Goal: Task Accomplishment & Management: Use online tool/utility

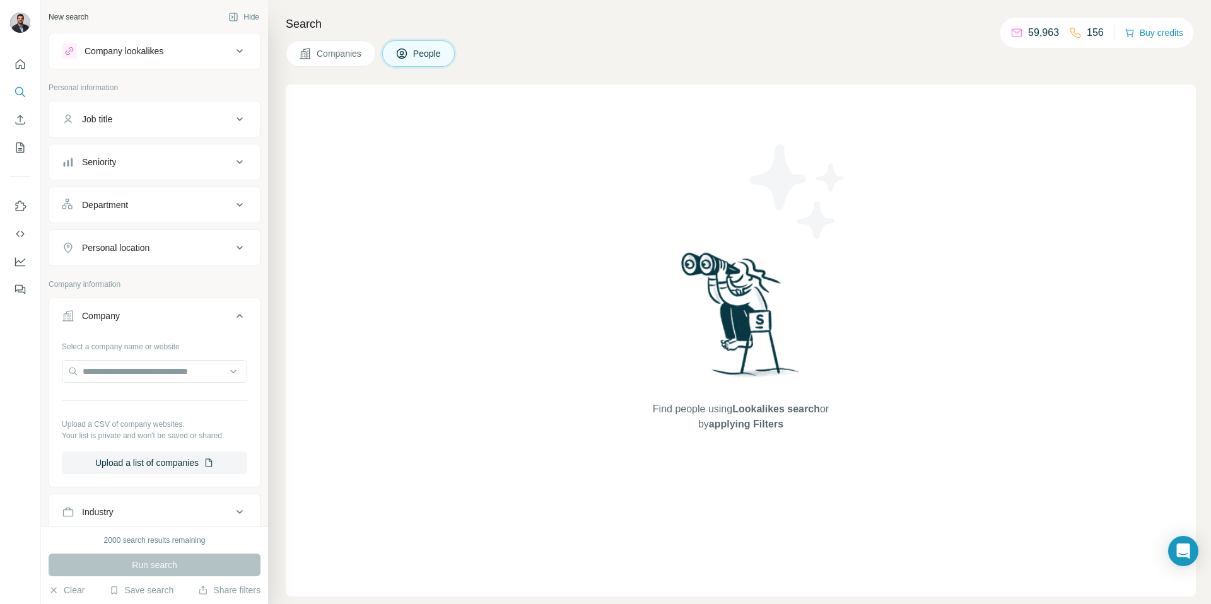
scroll to position [45, 0]
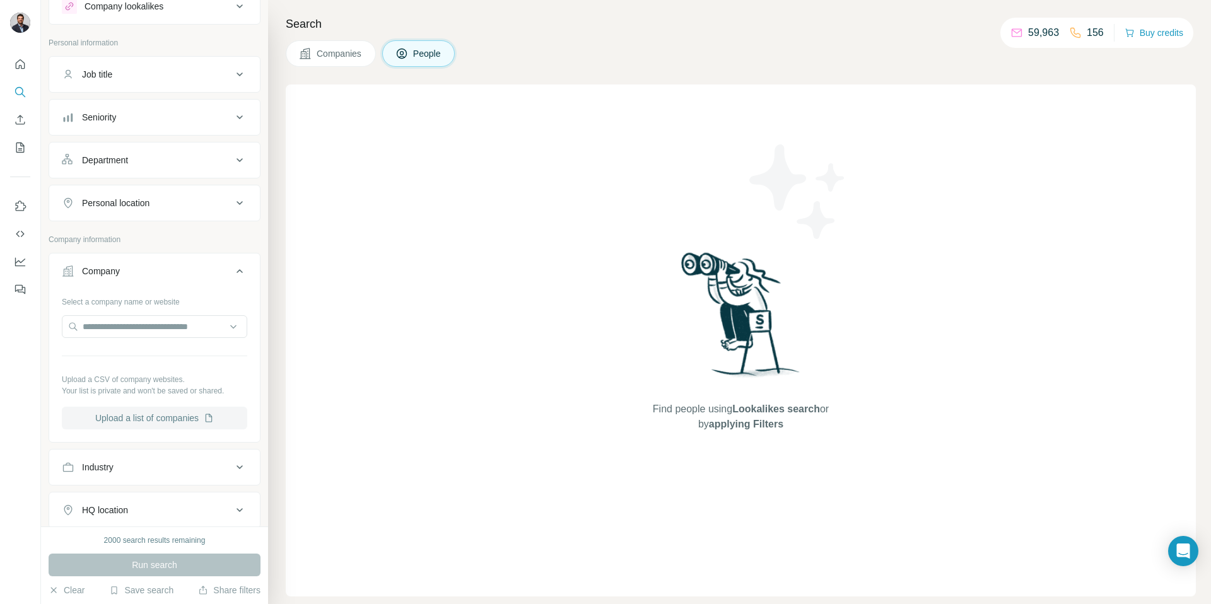
click at [134, 419] on button "Upload a list of companies" at bounding box center [154, 418] width 185 height 23
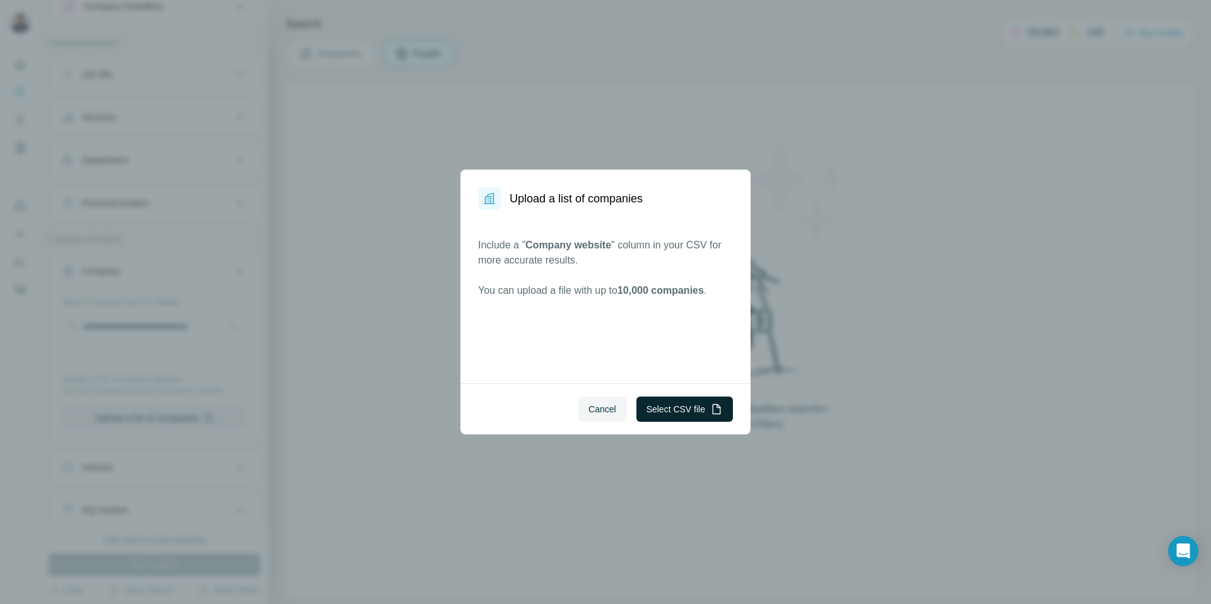
click at [687, 412] on button "Select CSV file" at bounding box center [684, 409] width 96 height 25
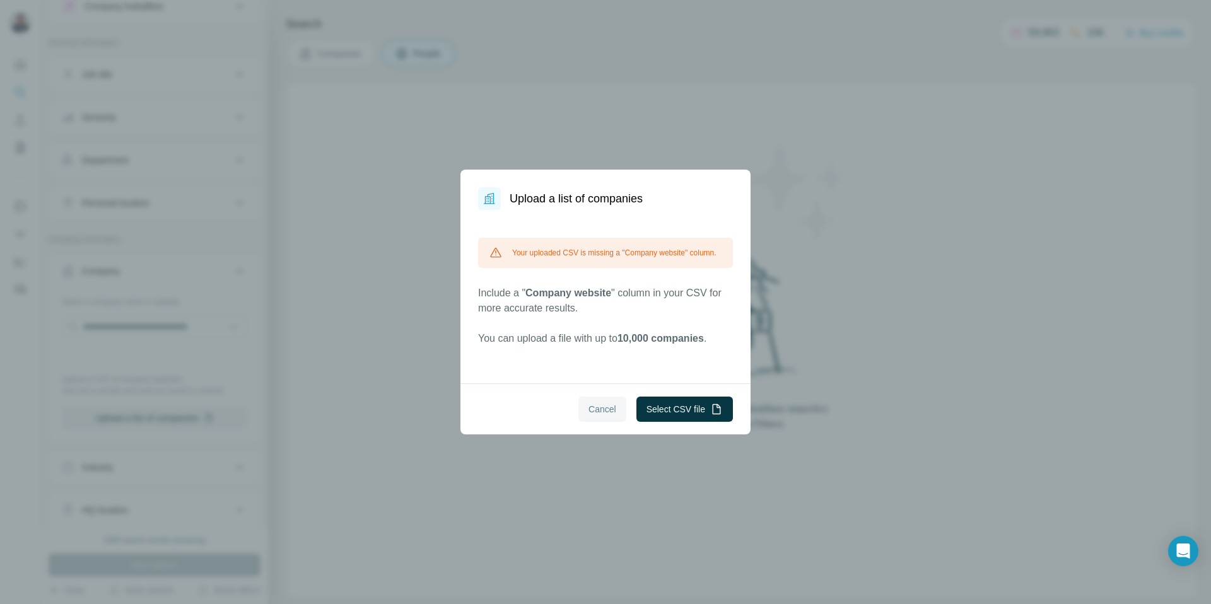
click at [605, 409] on span "Cancel" at bounding box center [602, 409] width 28 height 13
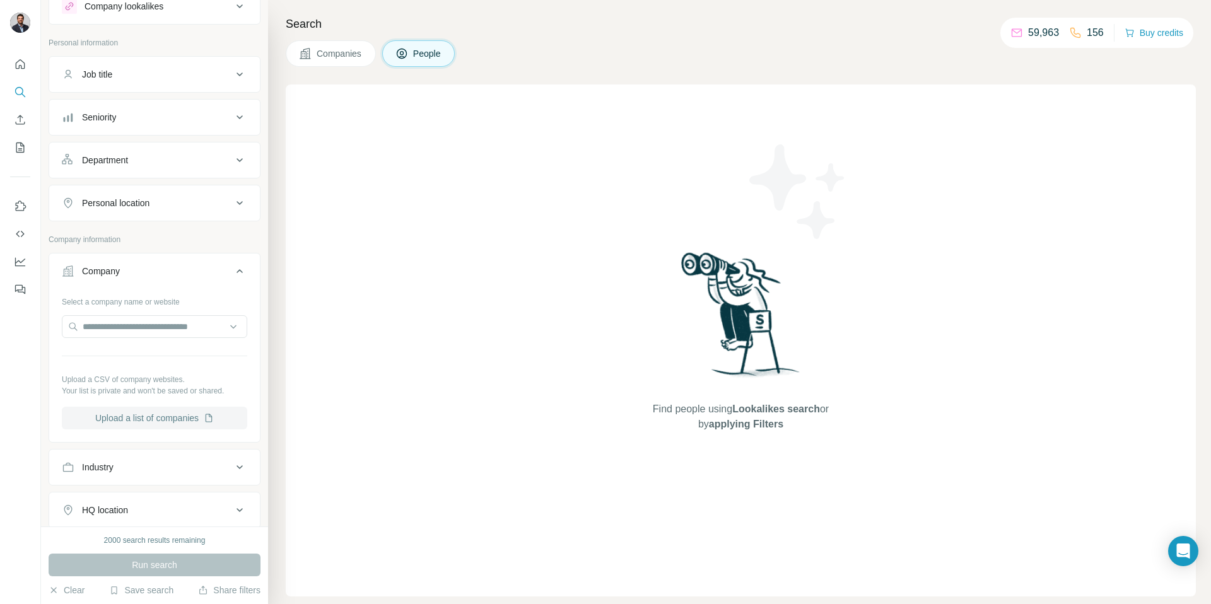
click at [155, 416] on button "Upload a list of companies" at bounding box center [154, 418] width 185 height 23
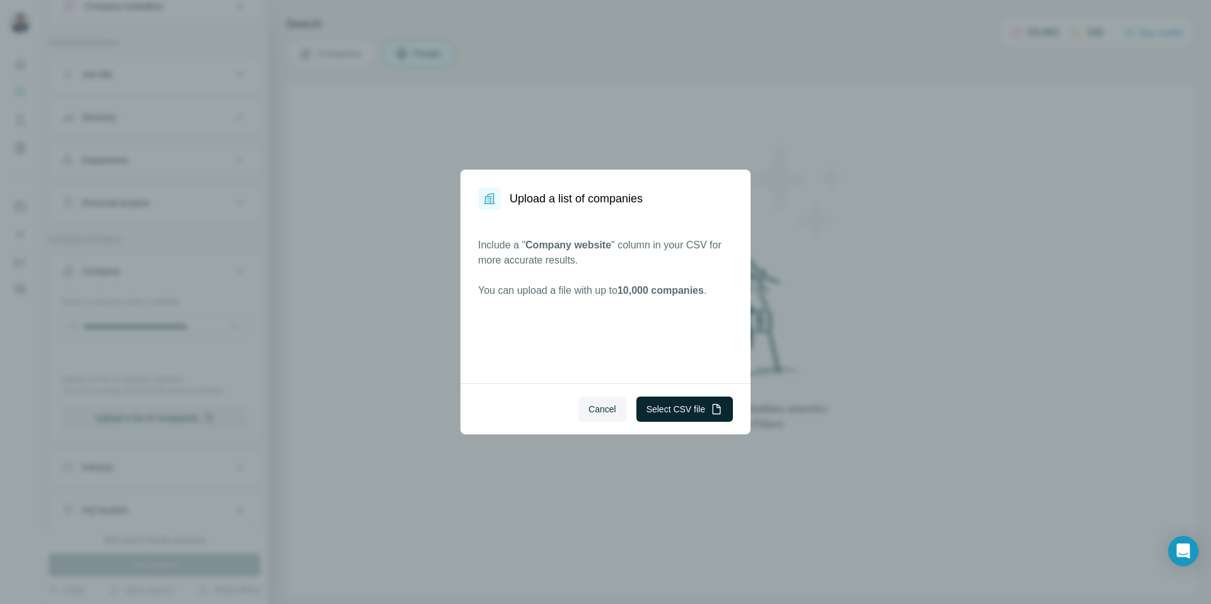
click at [660, 414] on button "Select CSV file" at bounding box center [684, 409] width 96 height 25
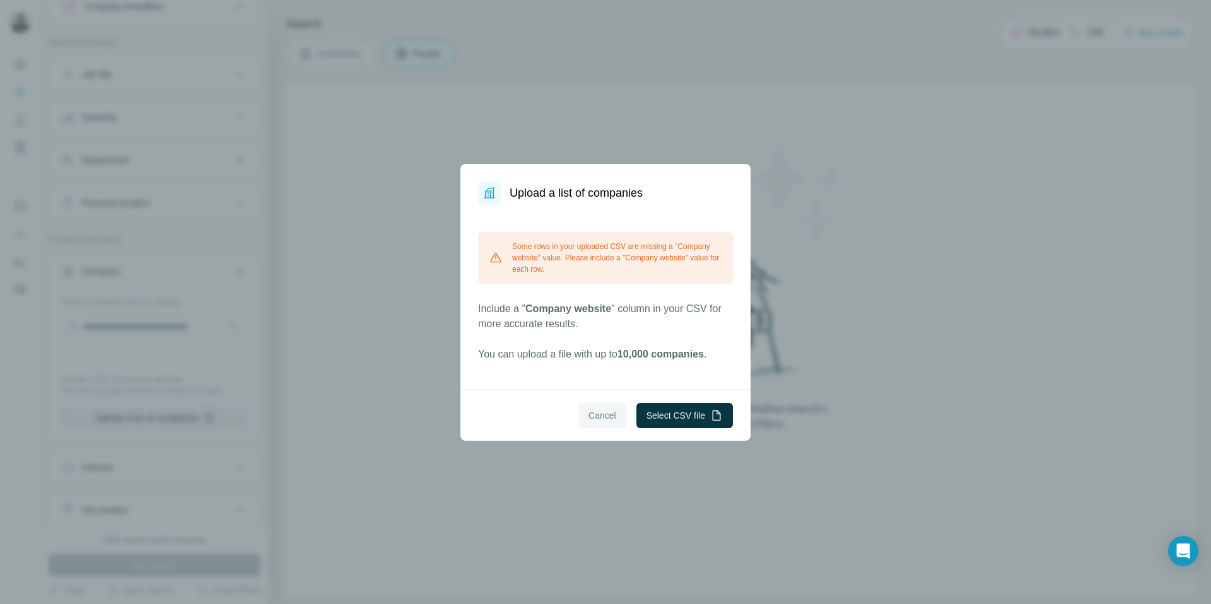
click at [601, 424] on button "Cancel" at bounding box center [602, 415] width 48 height 25
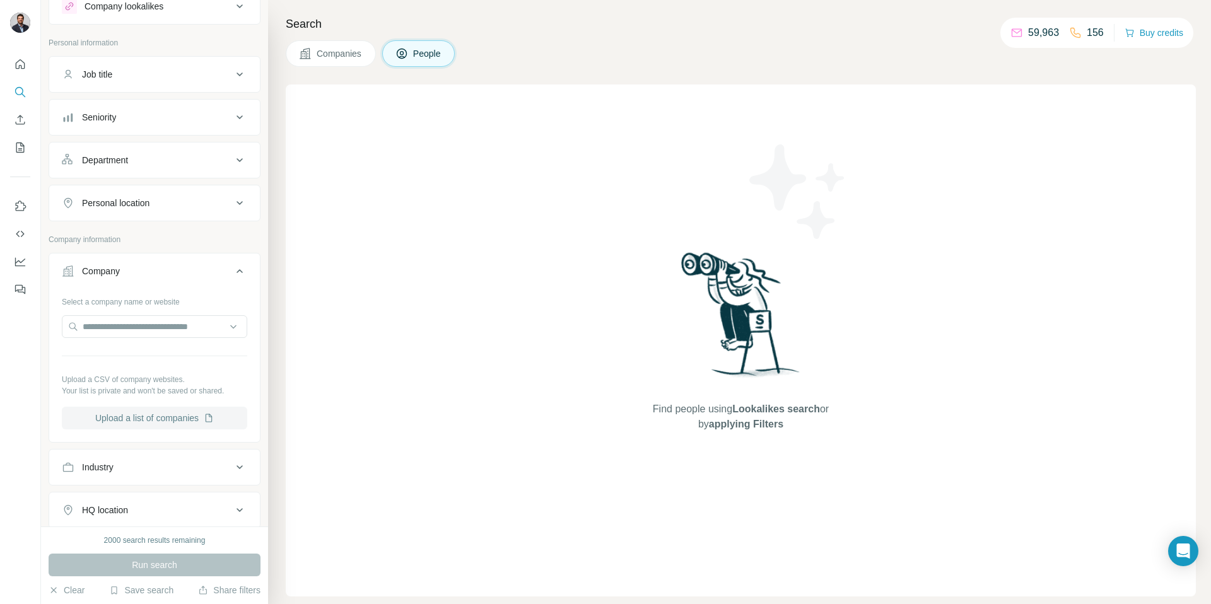
click at [172, 417] on button "Upload a list of companies" at bounding box center [154, 418] width 185 height 23
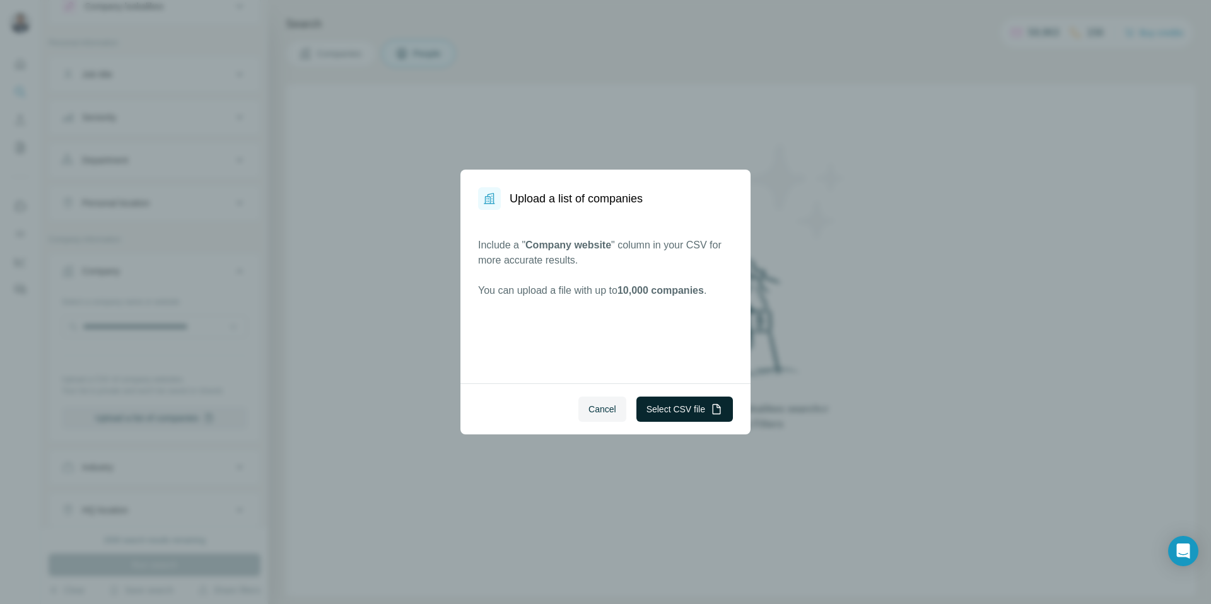
click at [644, 402] on button "Select CSV file" at bounding box center [684, 409] width 96 height 25
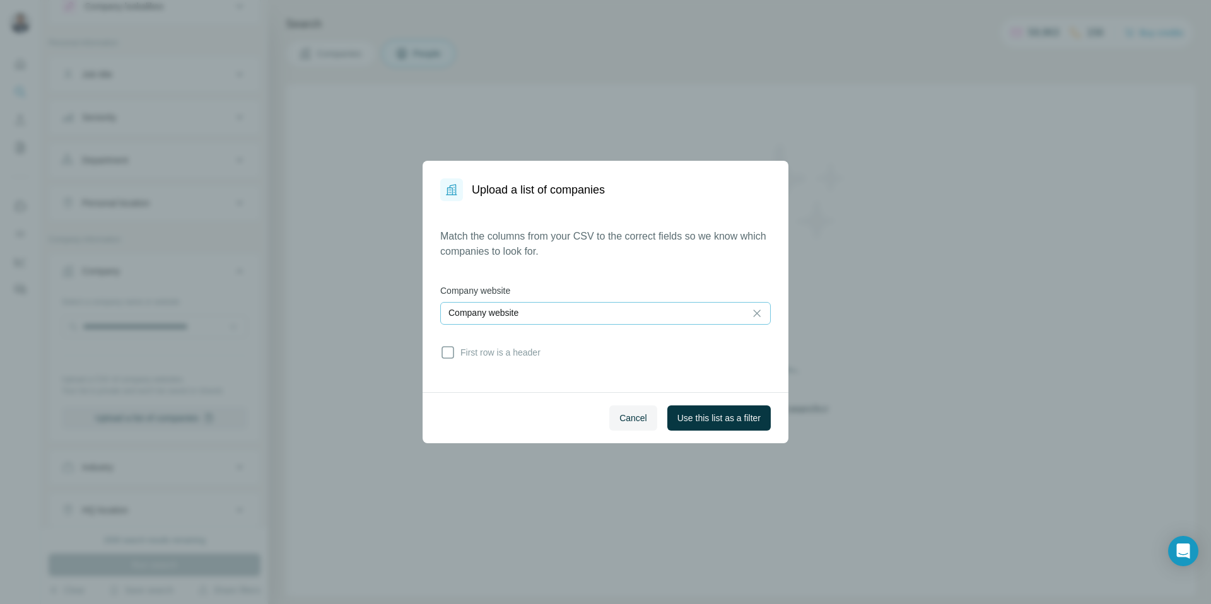
click at [579, 314] on div "Company website" at bounding box center [592, 312] width 289 height 13
click at [593, 281] on div "Match the columns from your CSV to the correct fields so we know which companie…" at bounding box center [605, 297] width 330 height 136
click at [521, 354] on span "First row is a header" at bounding box center [497, 352] width 85 height 13
click at [600, 317] on div "Company website" at bounding box center [592, 312] width 289 height 13
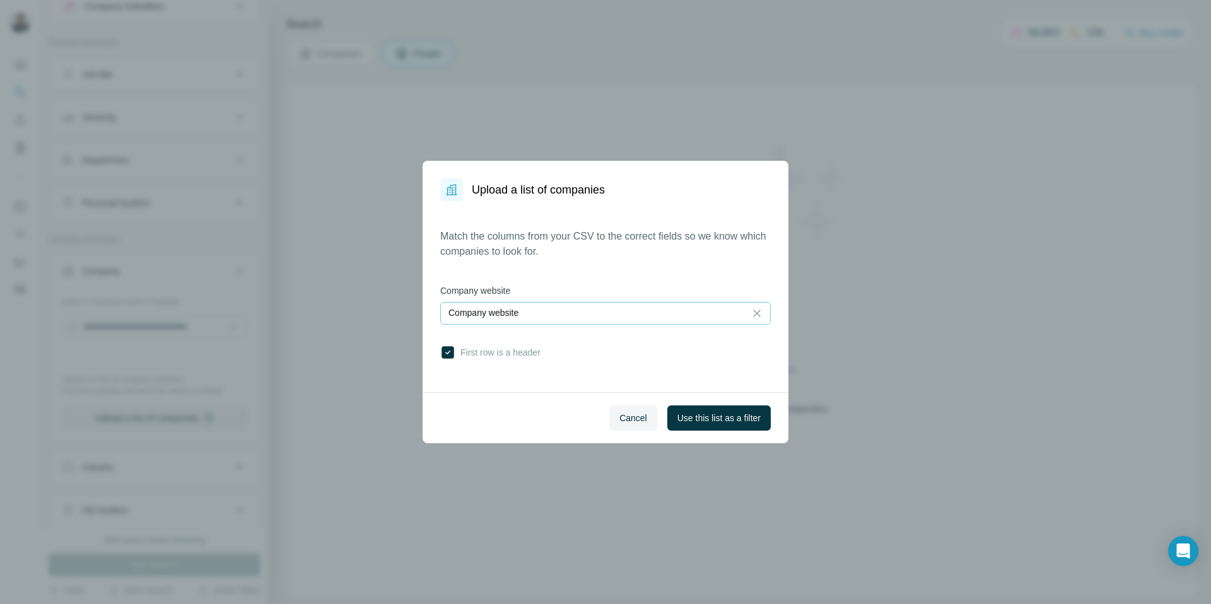
click at [656, 276] on div "Match the columns from your CSV to the correct fields so we know which companie…" at bounding box center [605, 297] width 330 height 136
click at [719, 422] on span "Use this list as a filter" at bounding box center [718, 418] width 83 height 13
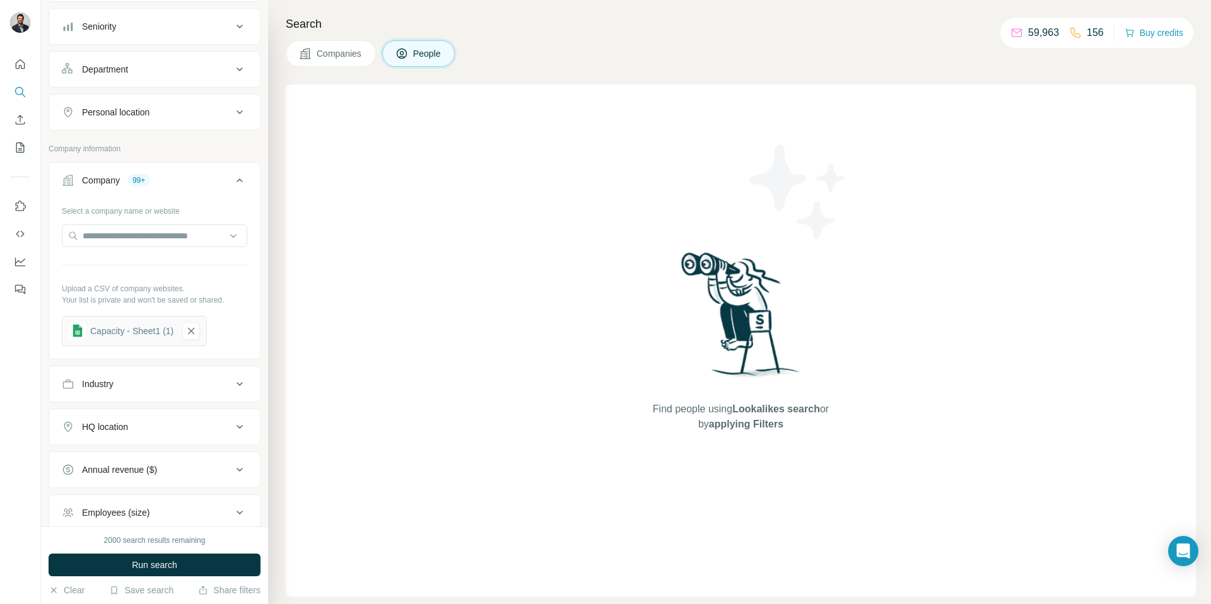
scroll to position [124, 0]
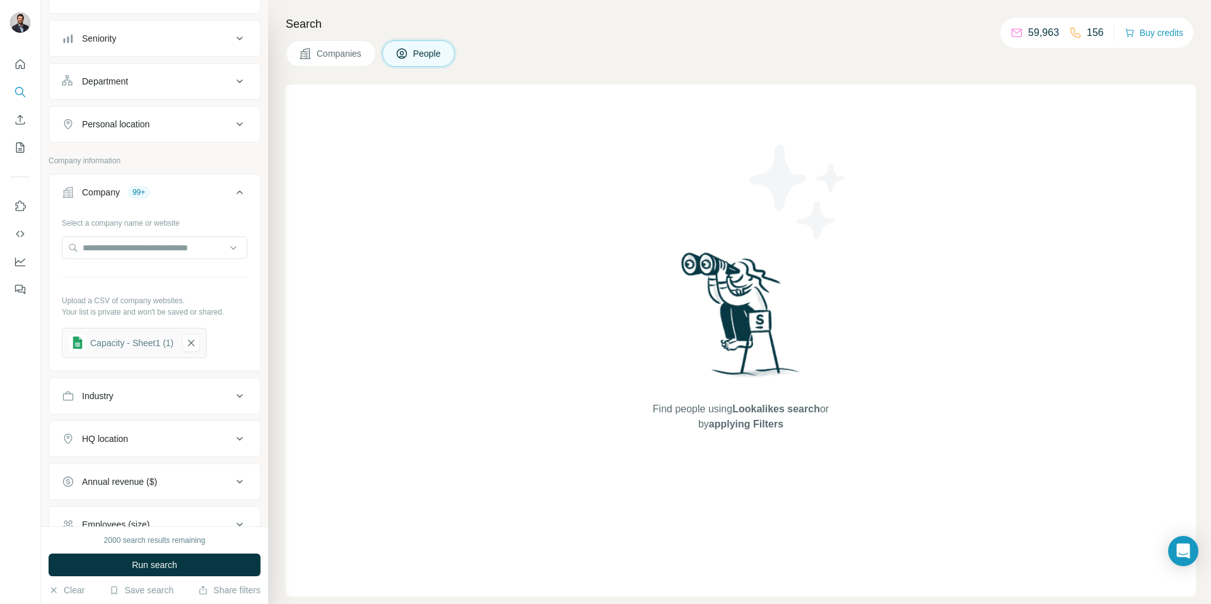
click at [185, 124] on div "Personal location" at bounding box center [147, 124] width 170 height 13
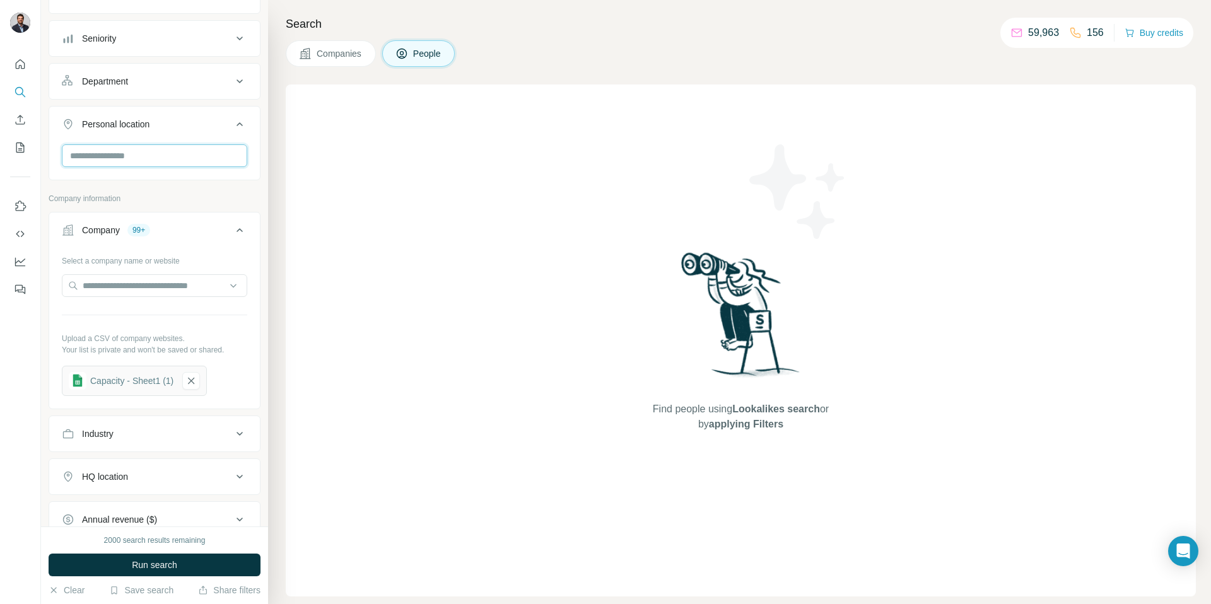
click at [156, 166] on input "text" at bounding box center [154, 155] width 185 height 23
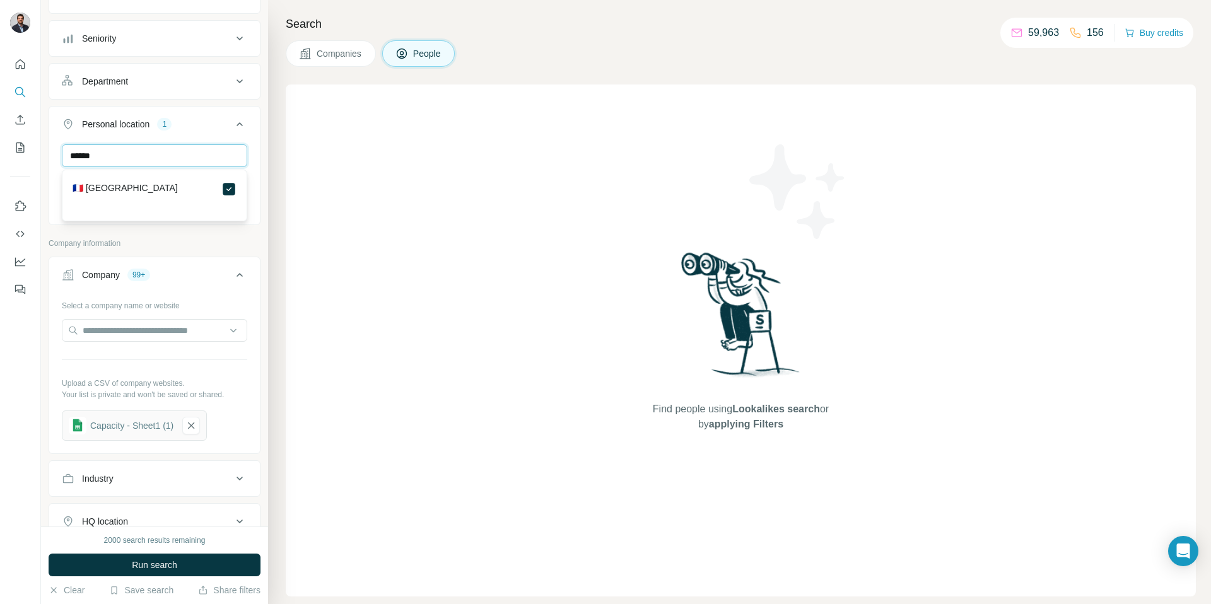
click at [148, 158] on input "******" at bounding box center [154, 155] width 185 height 23
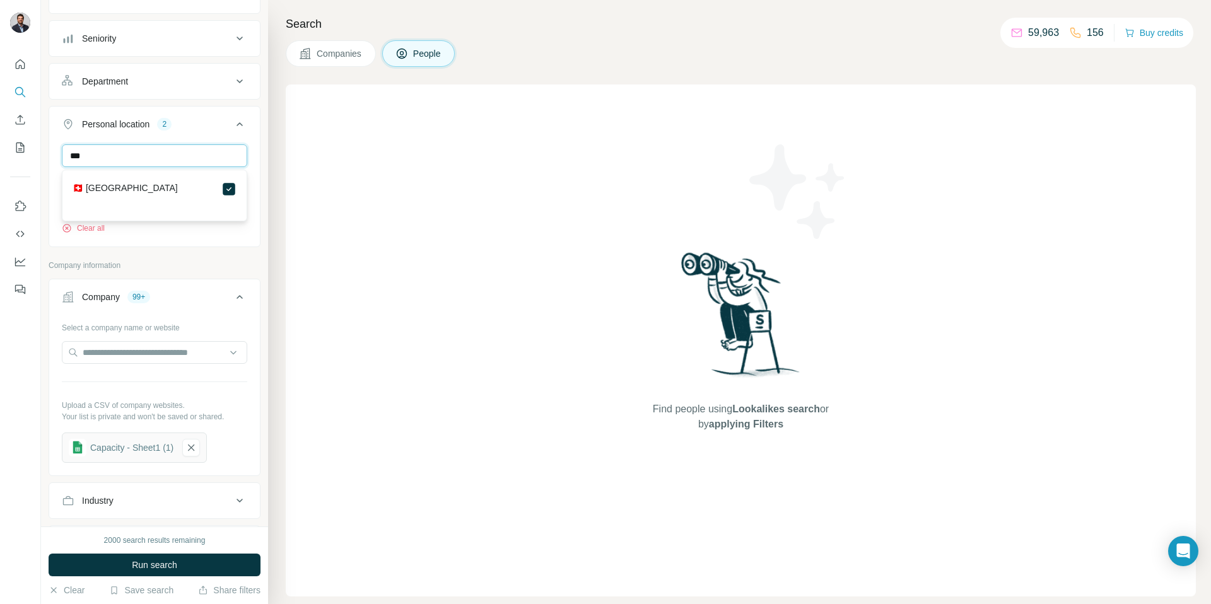
click at [145, 160] on input "***" at bounding box center [154, 155] width 185 height 23
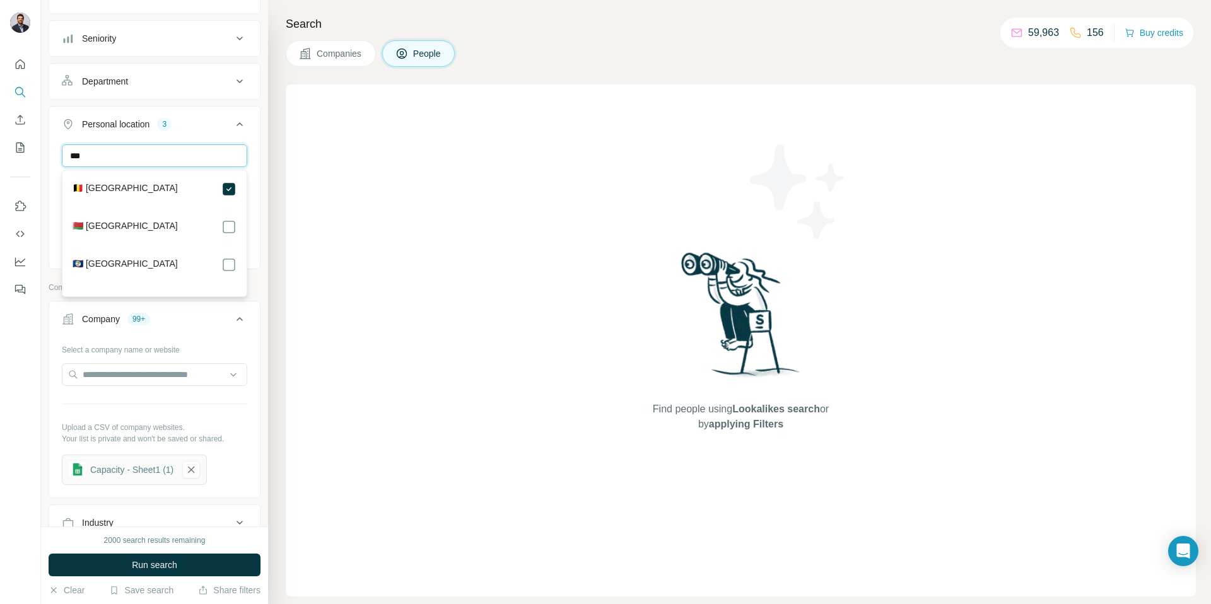
click at [148, 158] on input "***" at bounding box center [154, 155] width 185 height 23
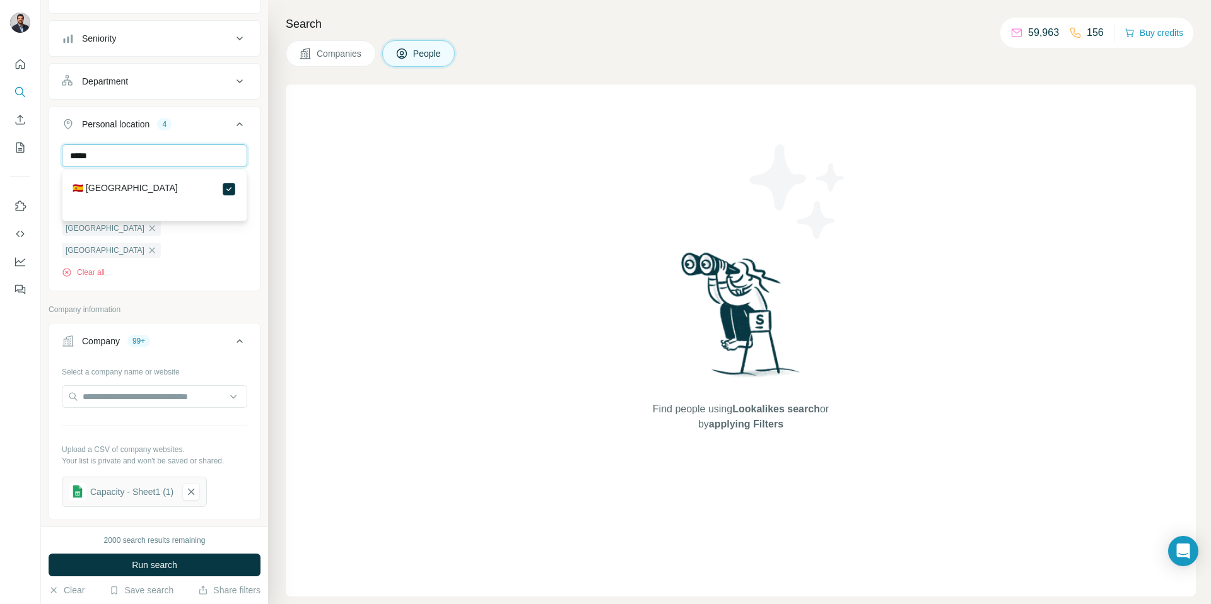
click at [129, 160] on input "*****" at bounding box center [154, 155] width 185 height 23
click at [221, 186] on icon at bounding box center [228, 189] width 15 height 15
click at [177, 160] on input "****" at bounding box center [154, 155] width 185 height 23
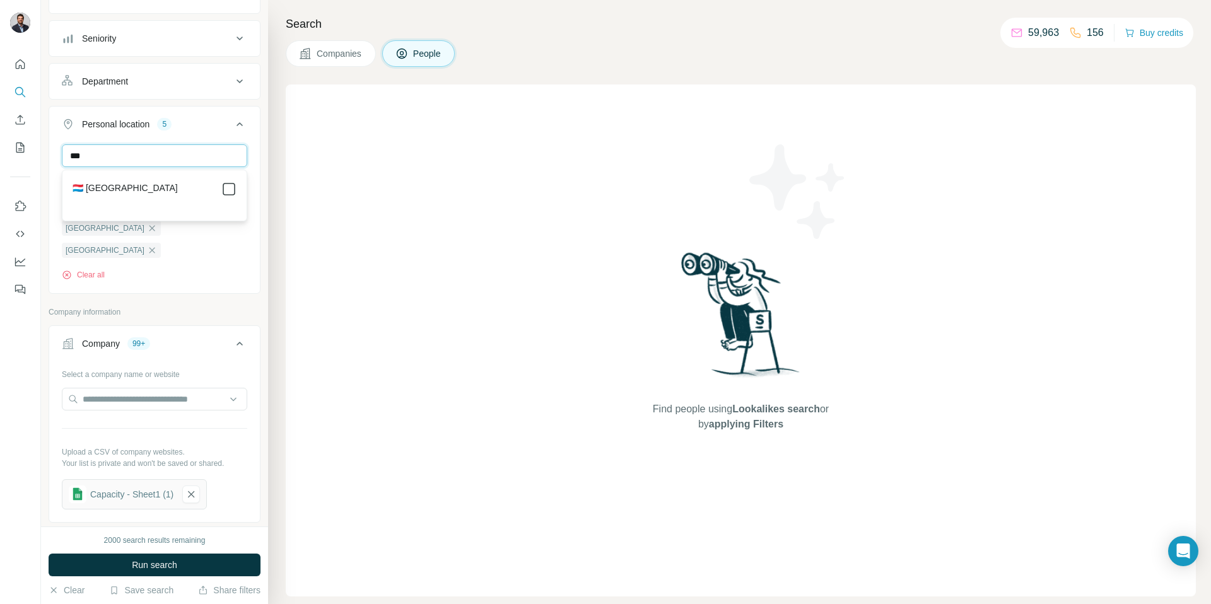
type input "***"
click at [270, 153] on div "Search Companies People Find people using Lookalikes search or by applying Filt…" at bounding box center [739, 302] width 943 height 604
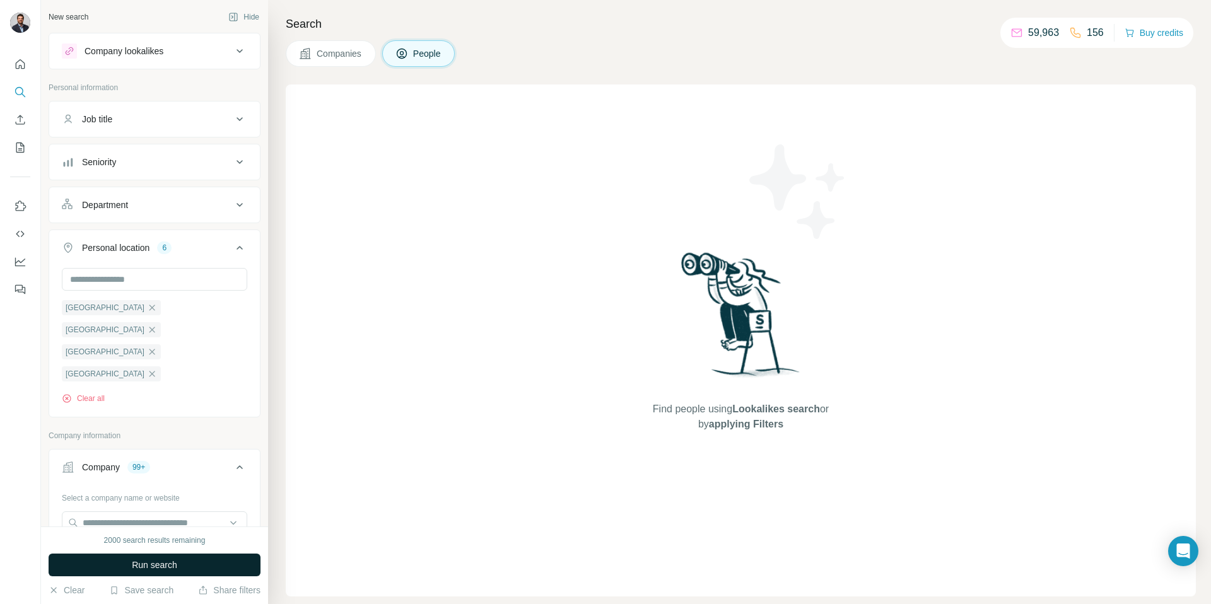
click at [148, 566] on span "Run search" at bounding box center [154, 565] width 45 height 13
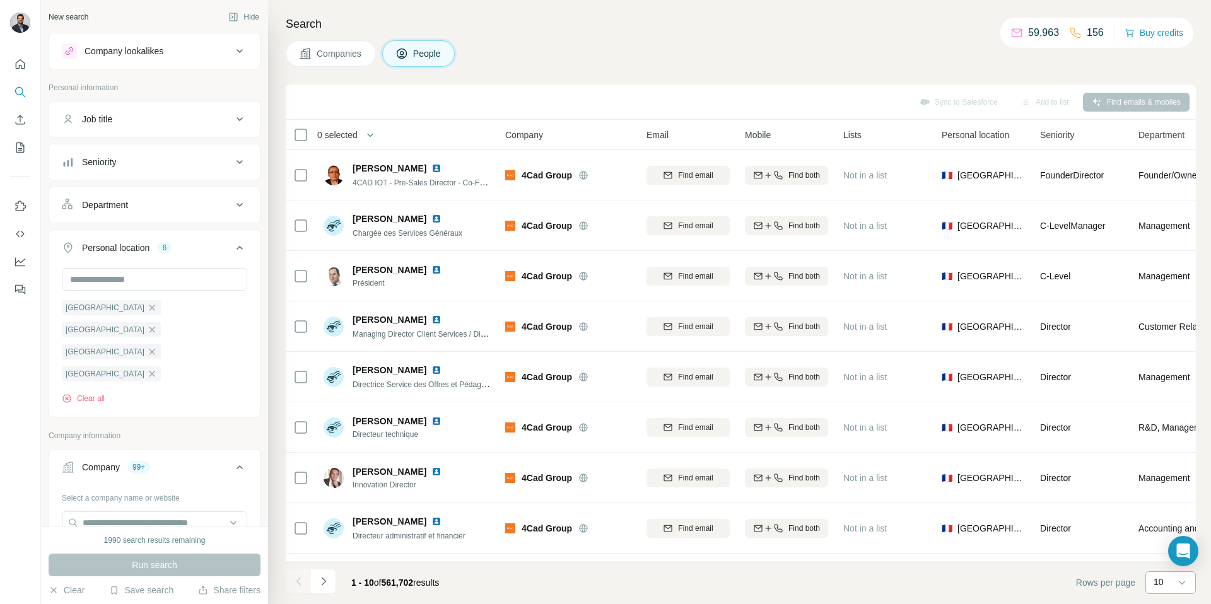
click at [1156, 586] on p "10" at bounding box center [1158, 582] width 10 height 13
click at [1163, 486] on p "60" at bounding box center [1161, 486] width 10 height 13
click at [263, 103] on div "New search Hide Company lookalikes Personal information Job title Seniority Dep…" at bounding box center [154, 263] width 227 height 526
click at [168, 213] on button "Department" at bounding box center [154, 205] width 211 height 30
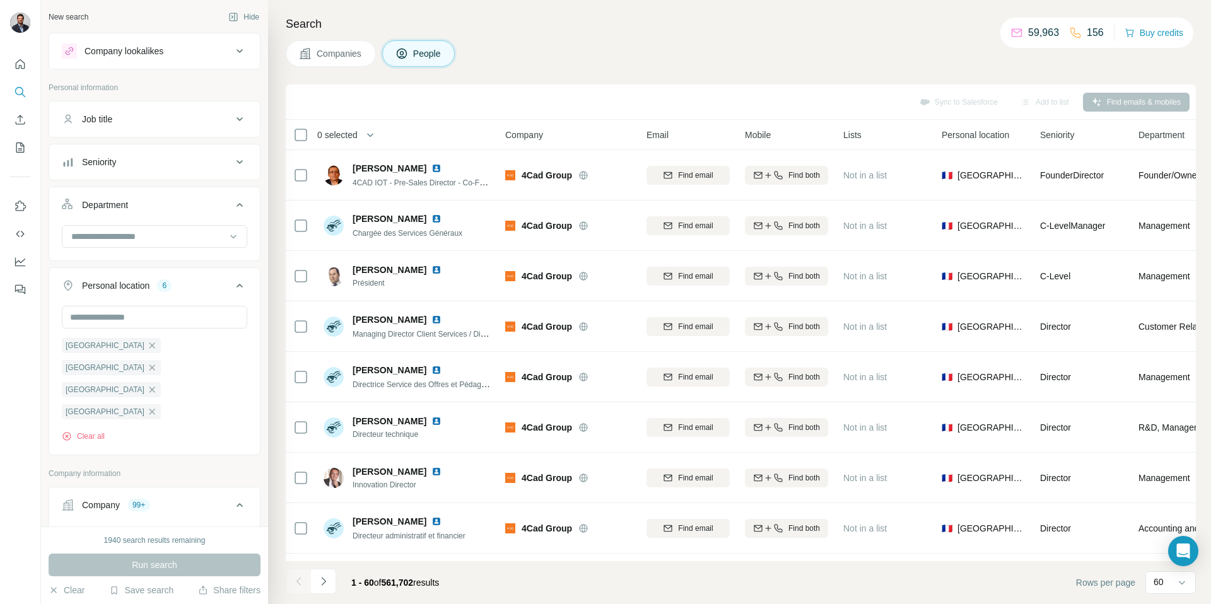
click at [240, 285] on icon at bounding box center [239, 286] width 6 height 4
click at [240, 351] on icon at bounding box center [239, 353] width 15 height 15
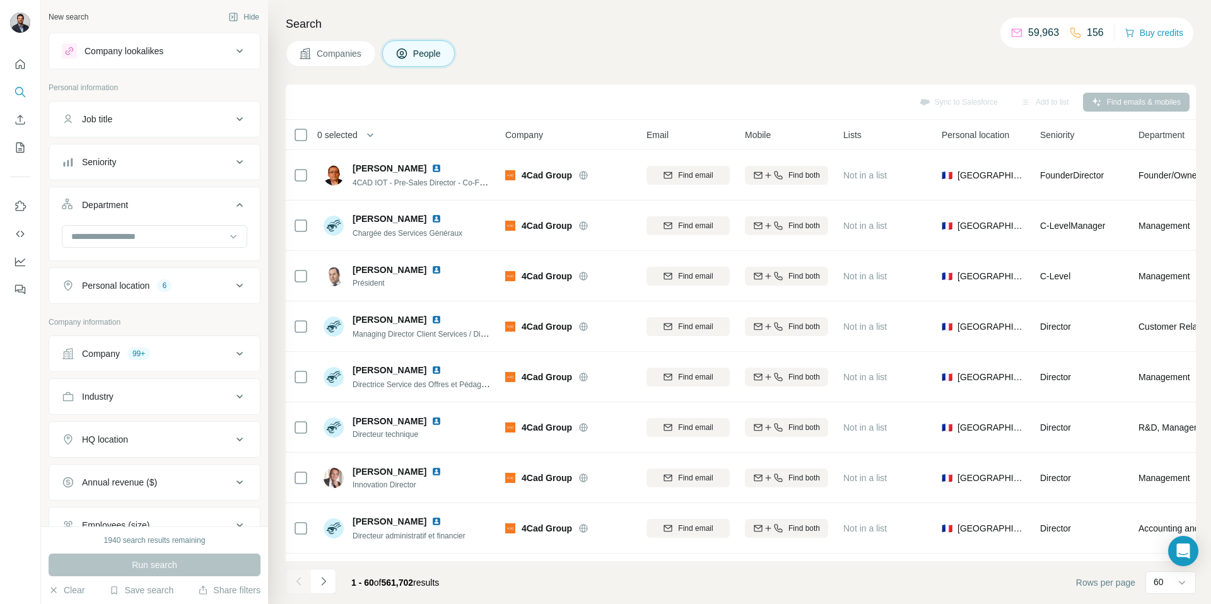
click at [238, 204] on icon at bounding box center [239, 205] width 6 height 4
click at [241, 121] on icon at bounding box center [239, 119] width 15 height 15
click at [183, 153] on input "text" at bounding box center [142, 150] width 160 height 23
type input "*********"
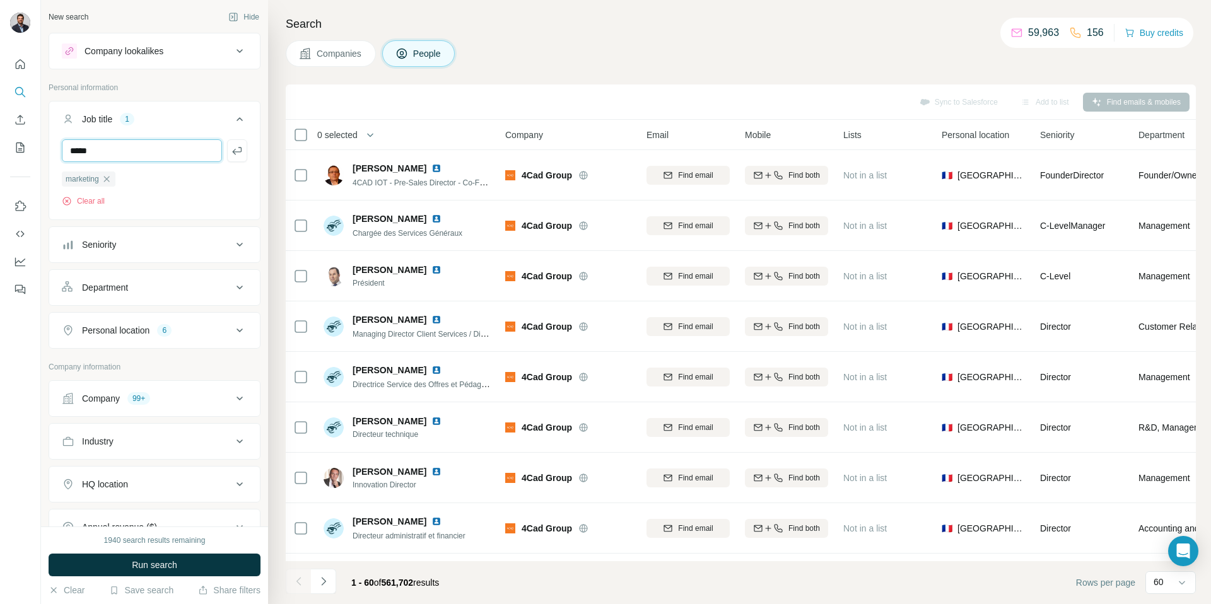
type input "*****"
type input "******"
type input "**********"
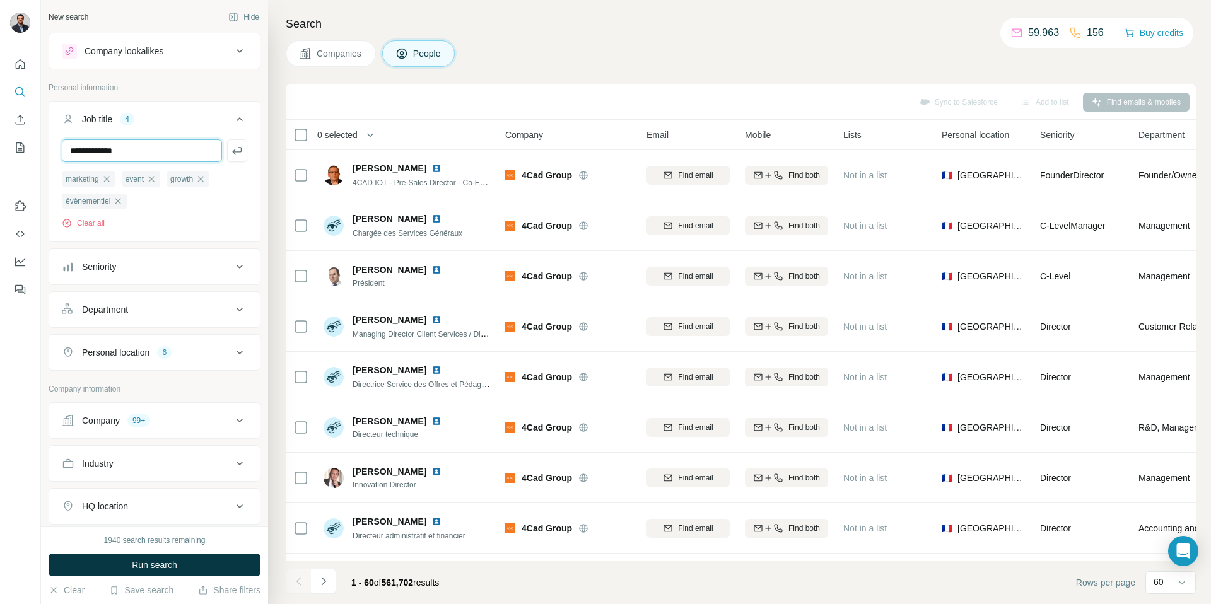
type input "**********"
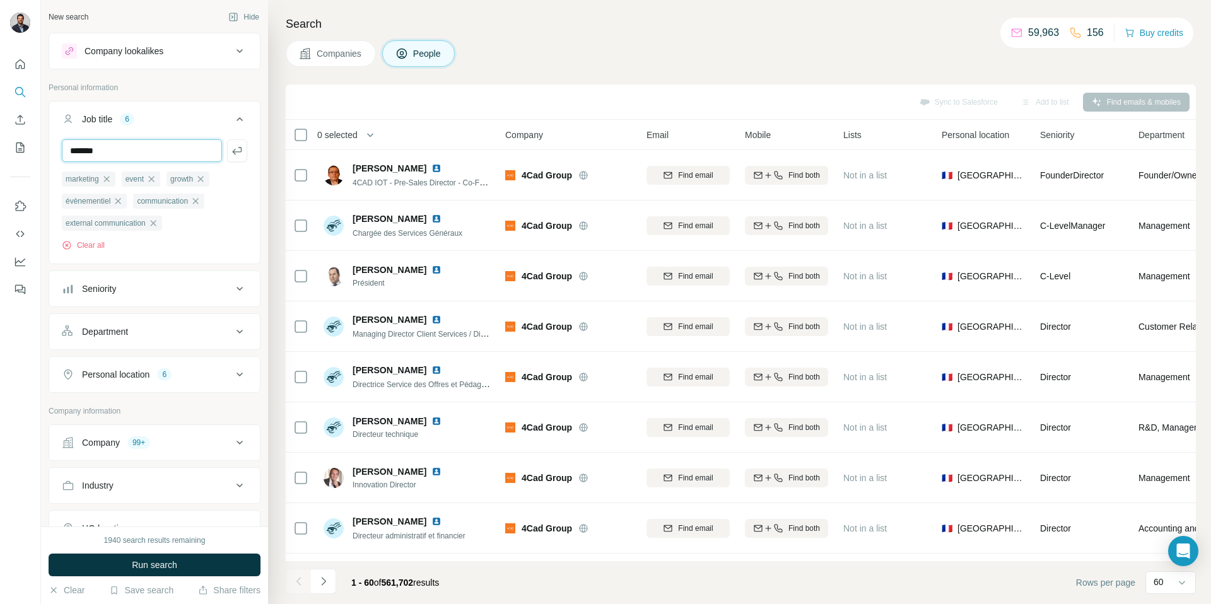
type input "*******"
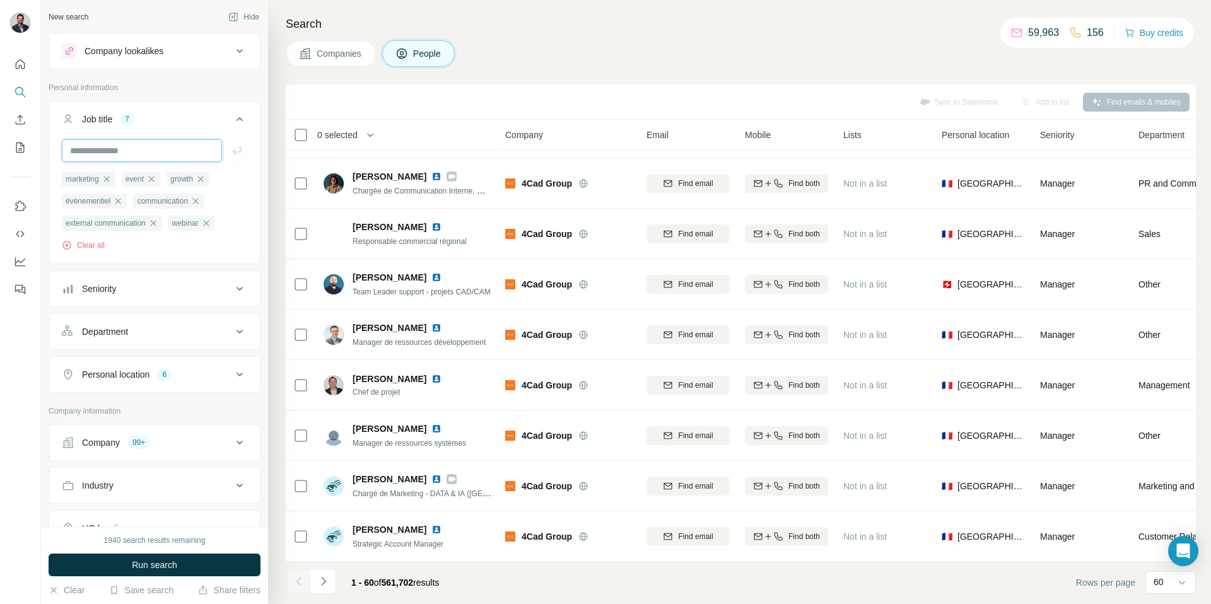
scroll to position [1203, 0]
type input "**********"
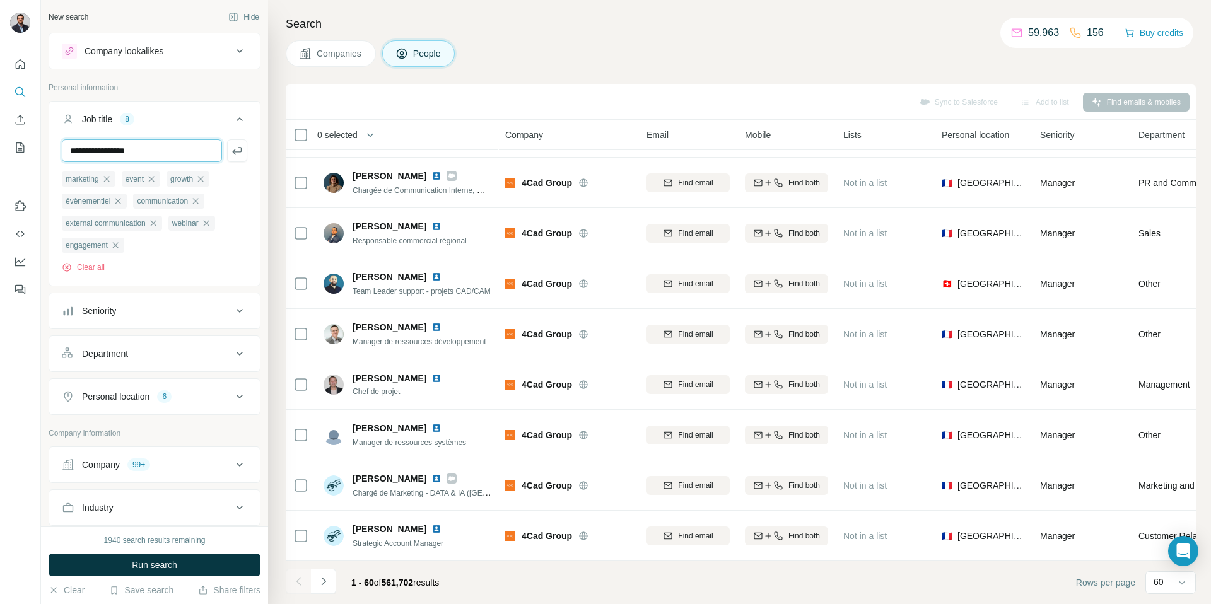
type input "**********"
type input "*"
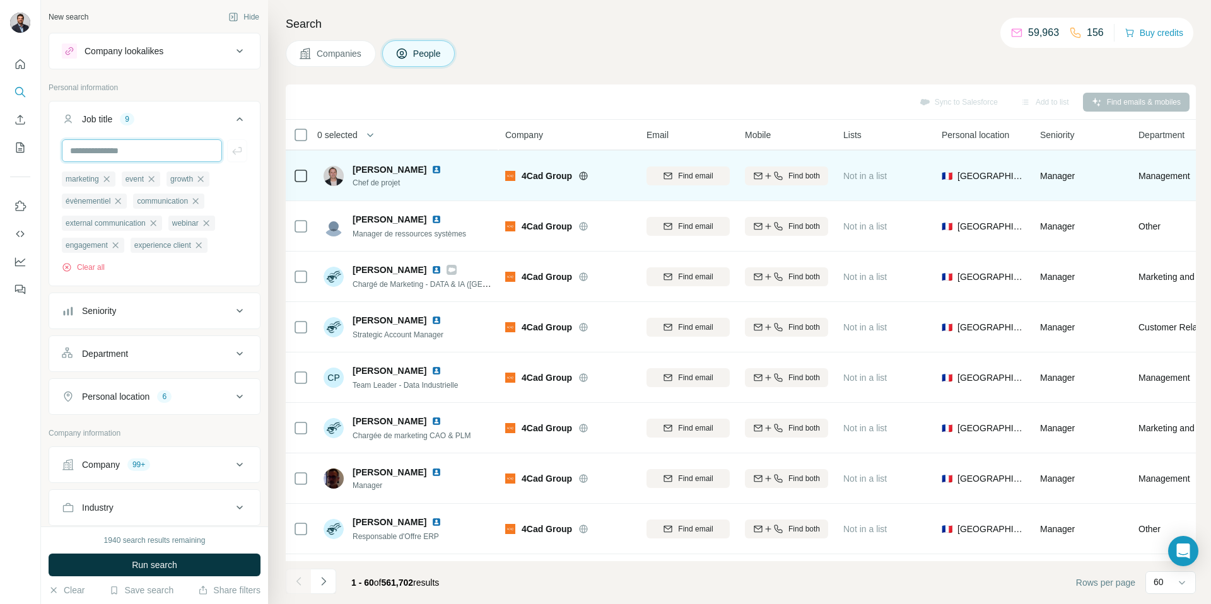
scroll to position [1492, 0]
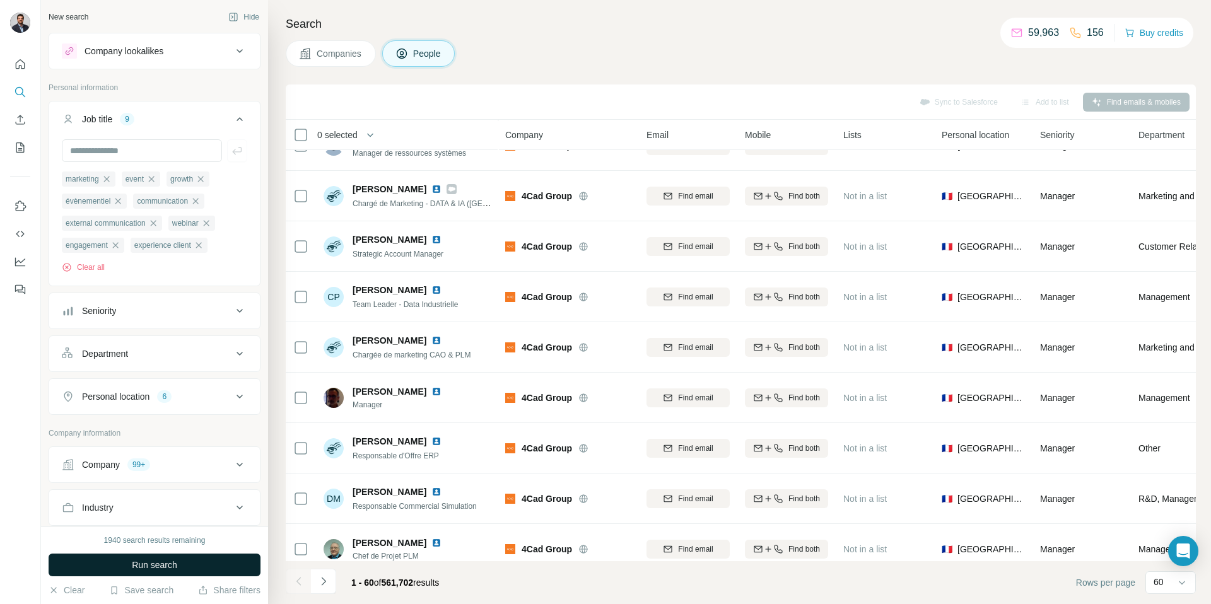
click at [202, 567] on button "Run search" at bounding box center [155, 565] width 212 height 23
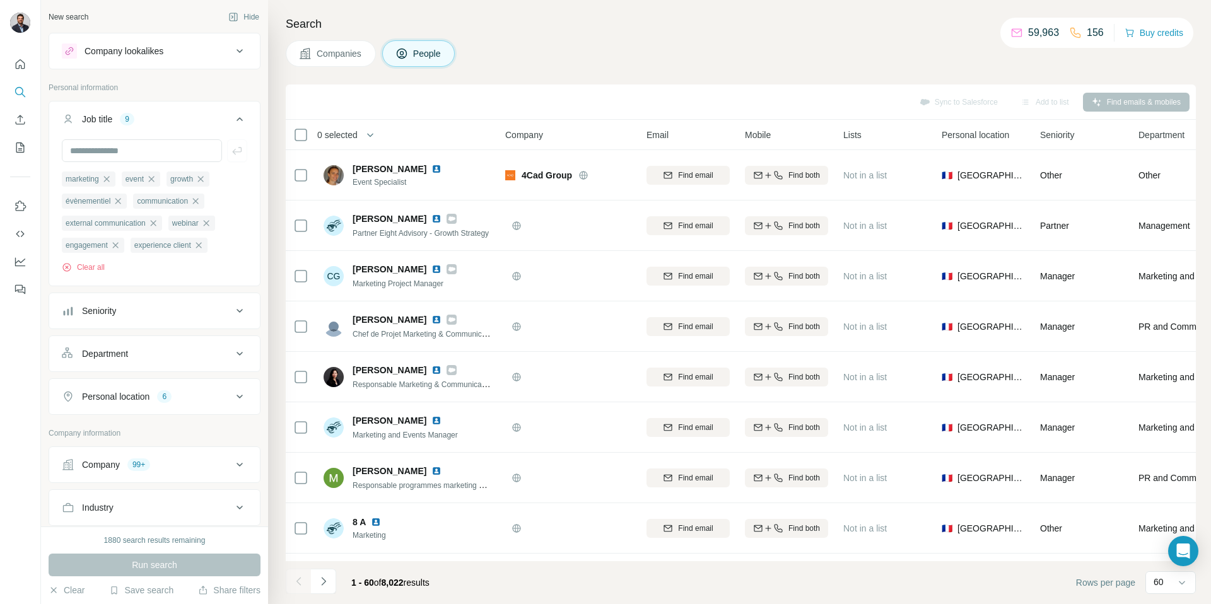
scroll to position [445, 0]
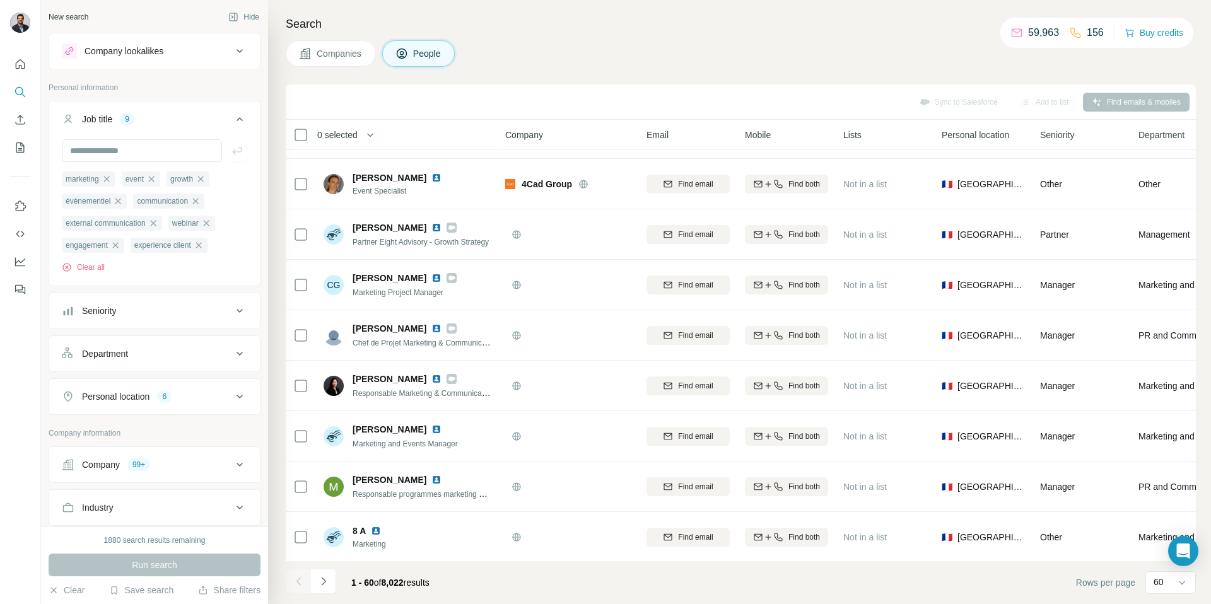
click at [241, 116] on icon at bounding box center [239, 119] width 15 height 15
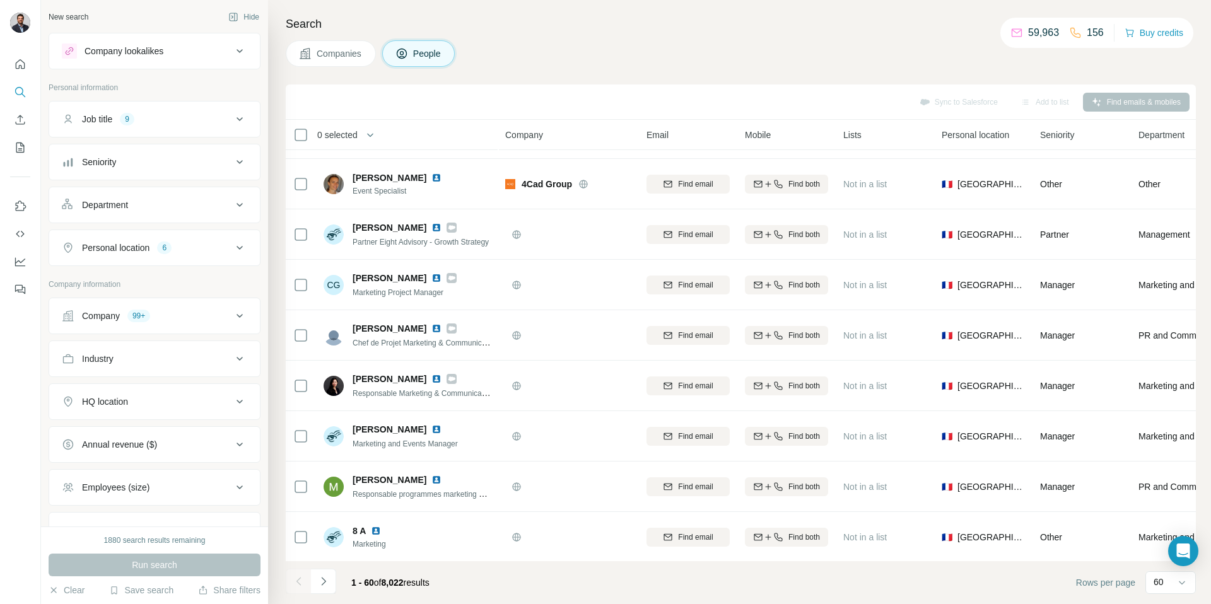
click at [211, 117] on div "Job title 9" at bounding box center [147, 119] width 170 height 13
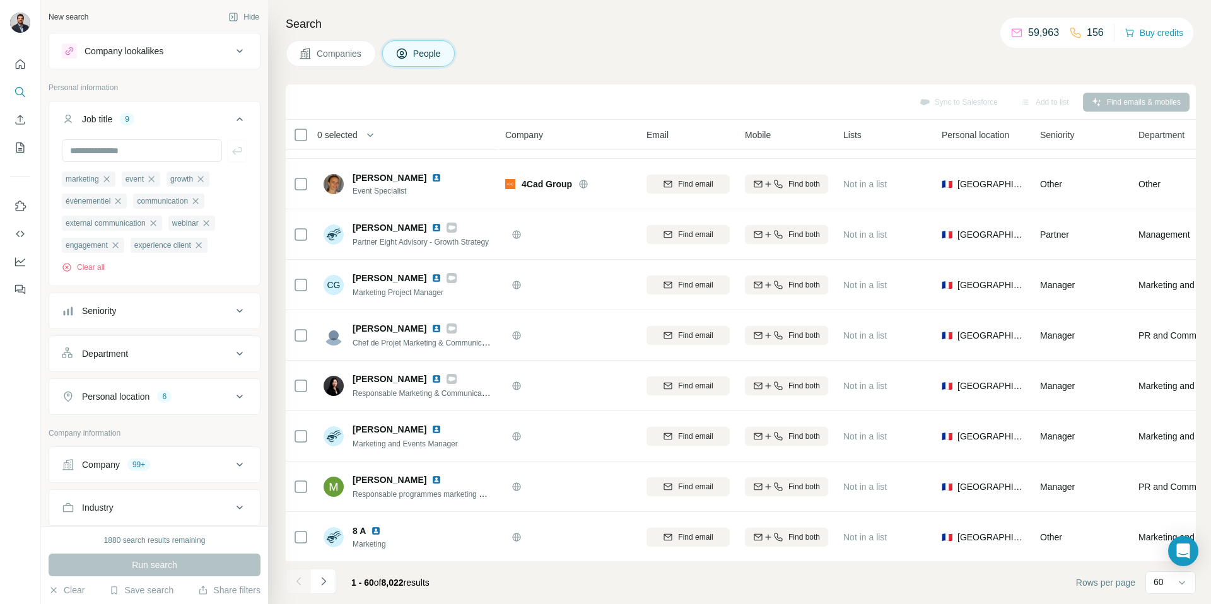
click at [241, 123] on icon at bounding box center [239, 119] width 15 height 15
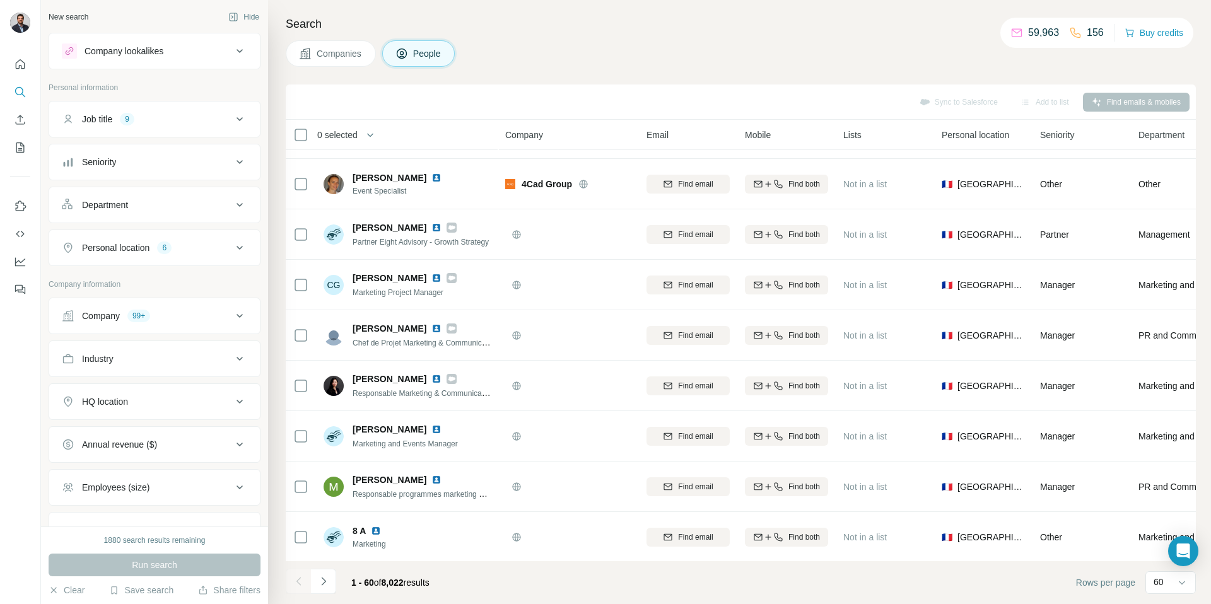
click at [197, 159] on div "Seniority" at bounding box center [147, 162] width 170 height 13
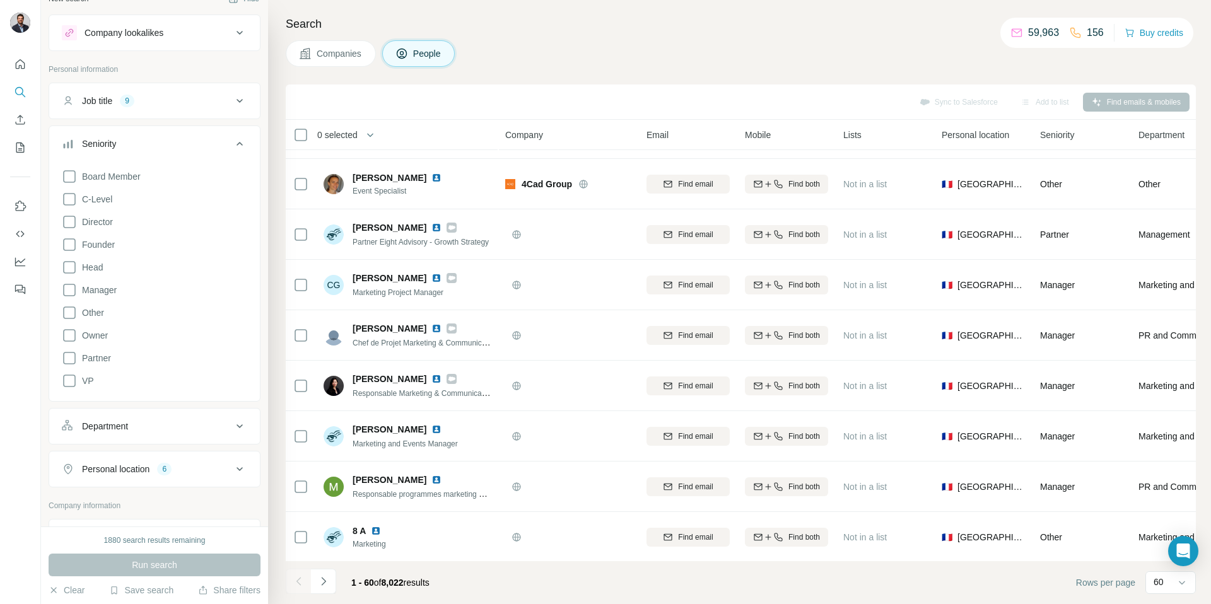
scroll to position [24, 0]
click at [101, 190] on span "C-Level" at bounding box center [94, 193] width 35 height 13
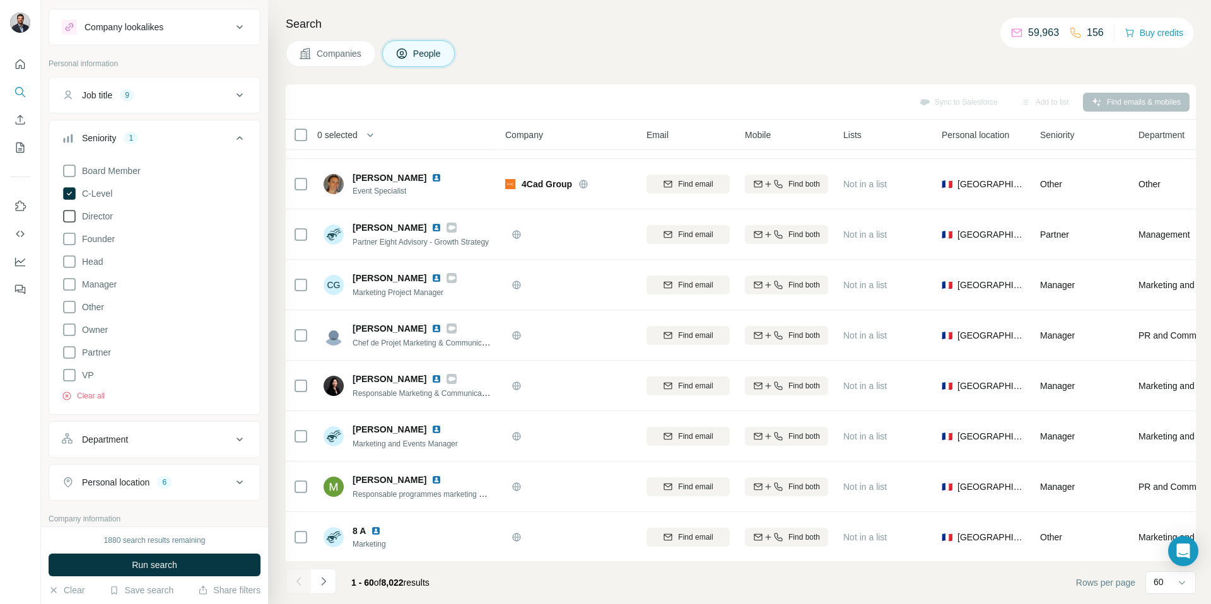
click at [102, 215] on span "Director" at bounding box center [95, 216] width 36 height 13
click at [112, 282] on span "Manager" at bounding box center [97, 284] width 40 height 13
click at [101, 260] on span "Head" at bounding box center [90, 261] width 26 height 13
click at [101, 235] on span "Founder" at bounding box center [96, 239] width 38 height 13
click at [105, 331] on span "Owner" at bounding box center [92, 329] width 31 height 13
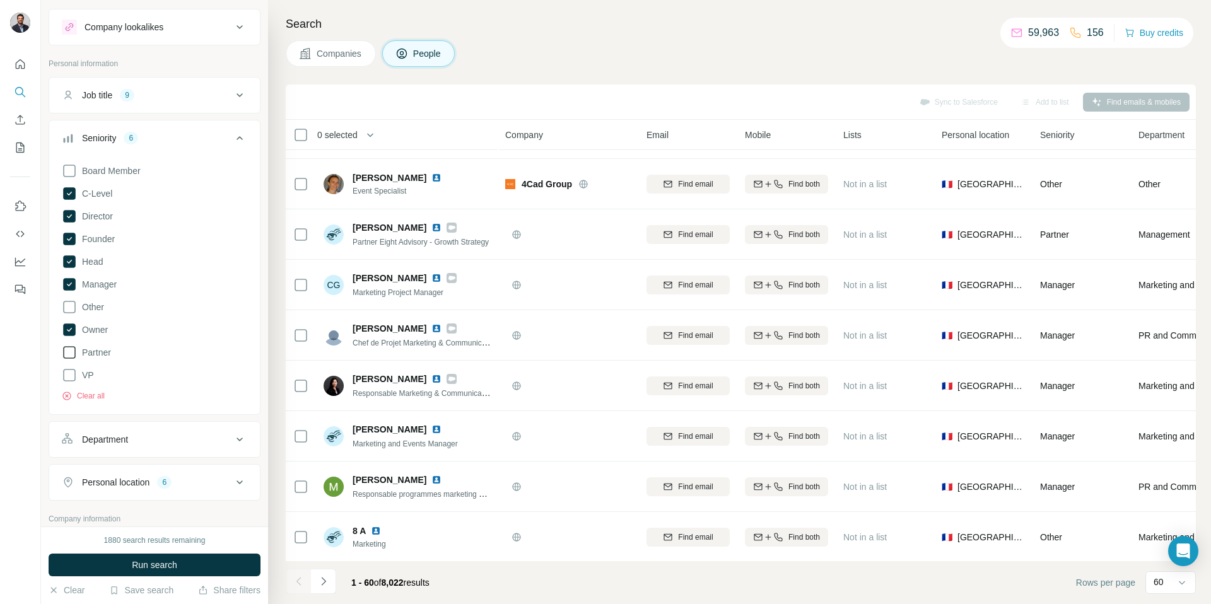
click at [105, 347] on span "Partner" at bounding box center [94, 352] width 34 height 13
click at [86, 381] on span "VP" at bounding box center [85, 375] width 17 height 13
click at [170, 561] on span "Run search" at bounding box center [154, 565] width 45 height 13
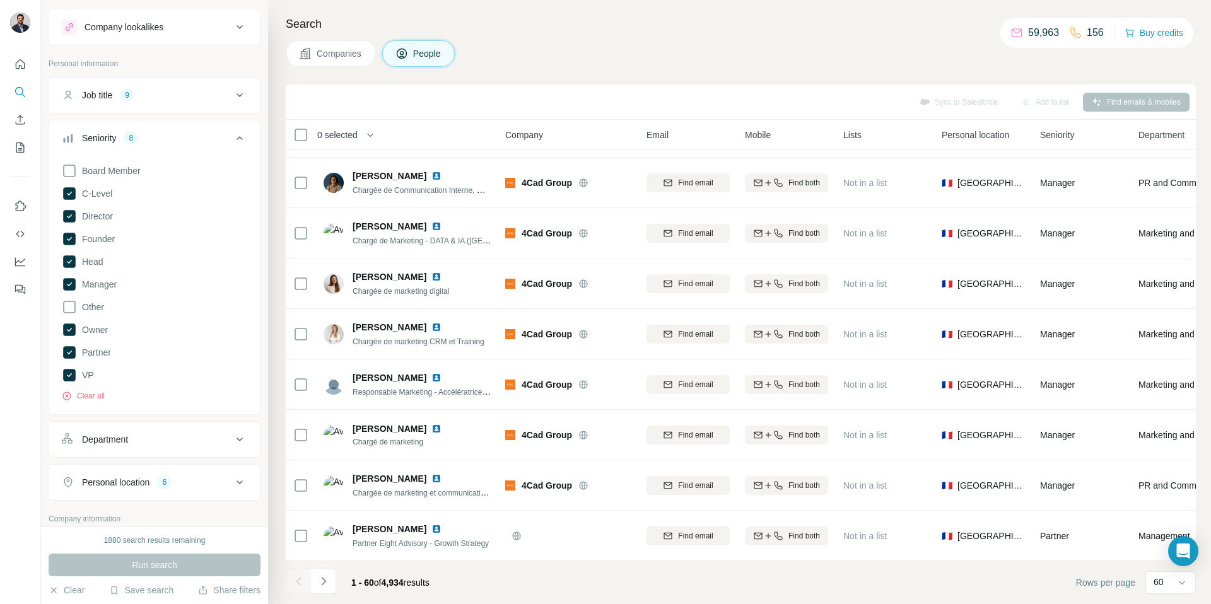
scroll to position [445, 0]
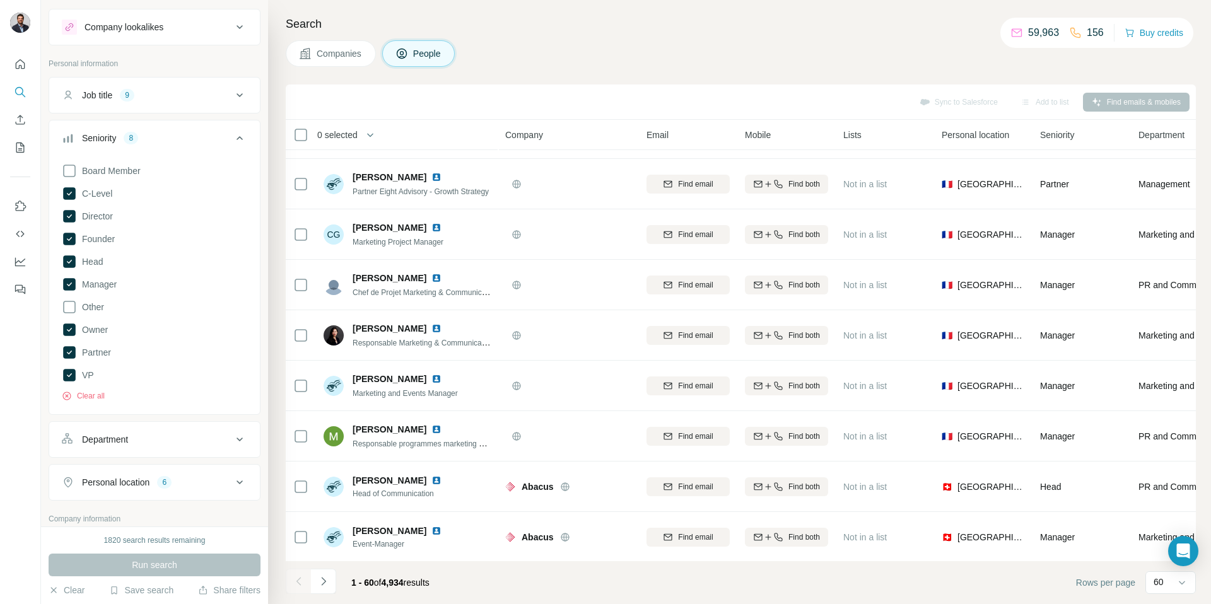
click at [281, 376] on div "Search Companies People Sync to Salesforce Add to list Find emails & mobiles 0 …" at bounding box center [739, 302] width 943 height 604
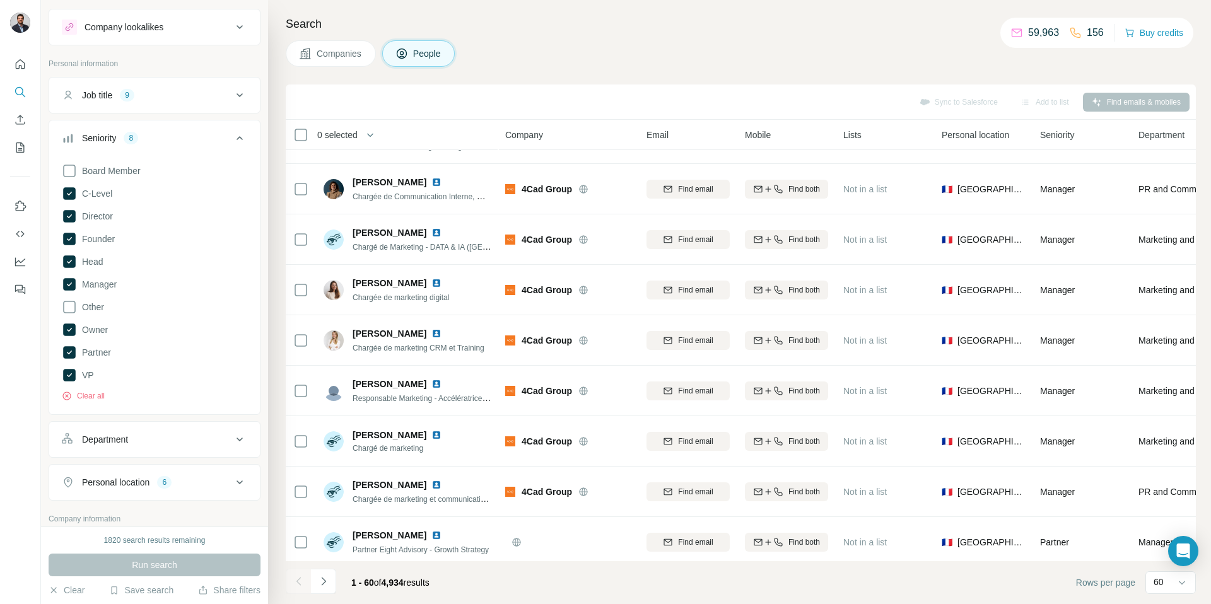
scroll to position [0, 0]
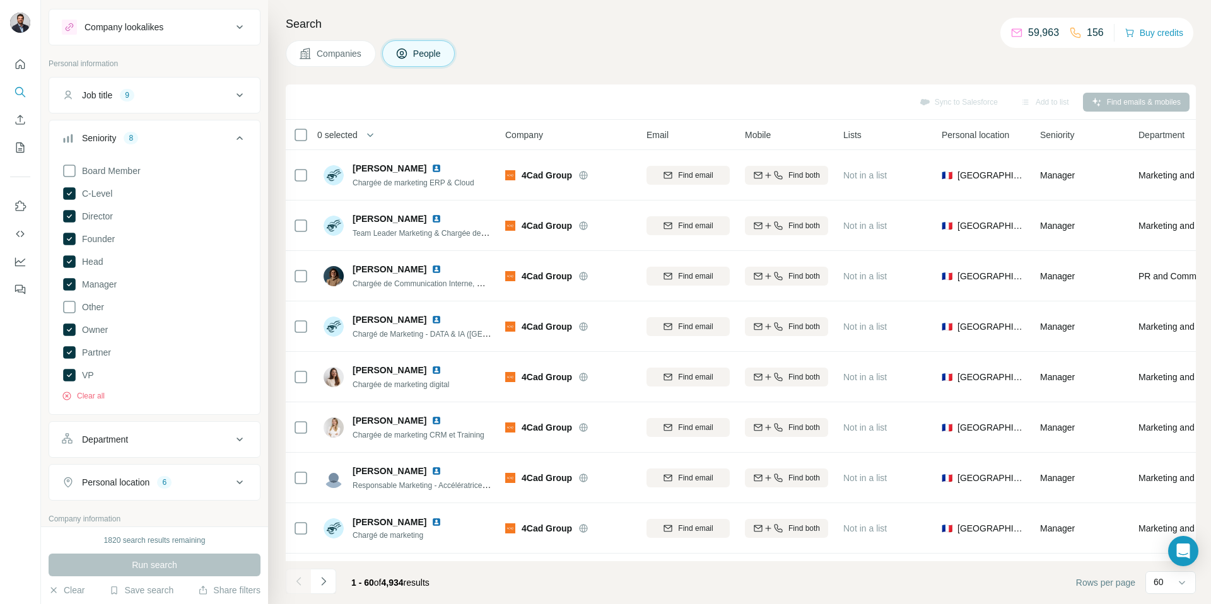
click at [314, 85] on div "Sync to Salesforce Add to list Find emails & mobiles" at bounding box center [741, 101] width 910 height 35
click at [238, 135] on icon at bounding box center [239, 138] width 15 height 15
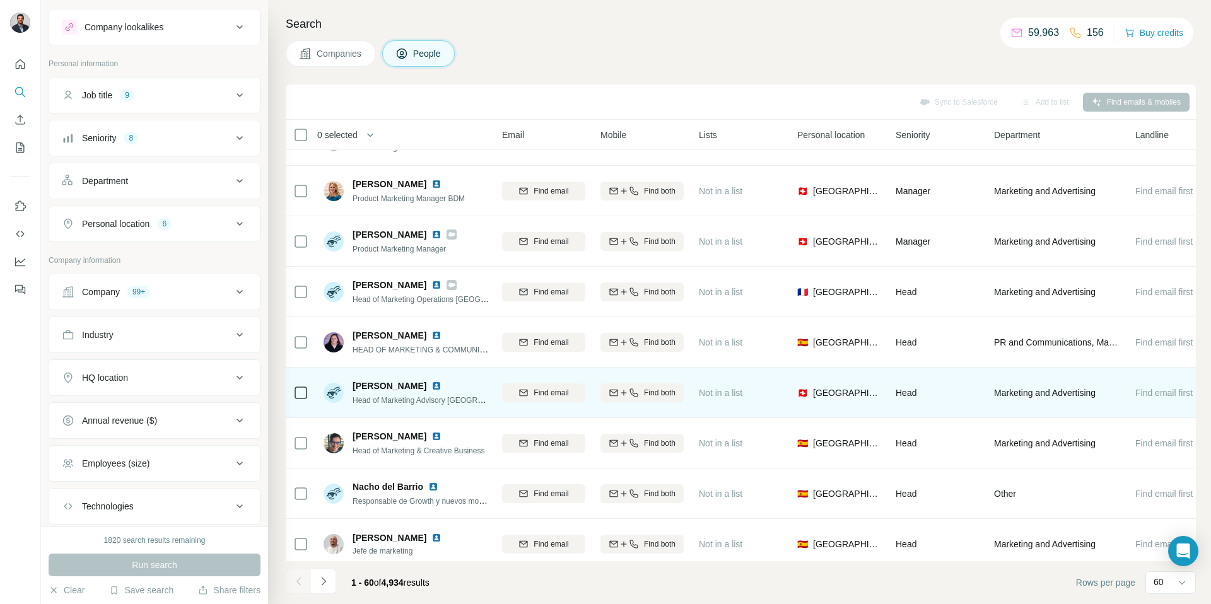
scroll to position [993, 175]
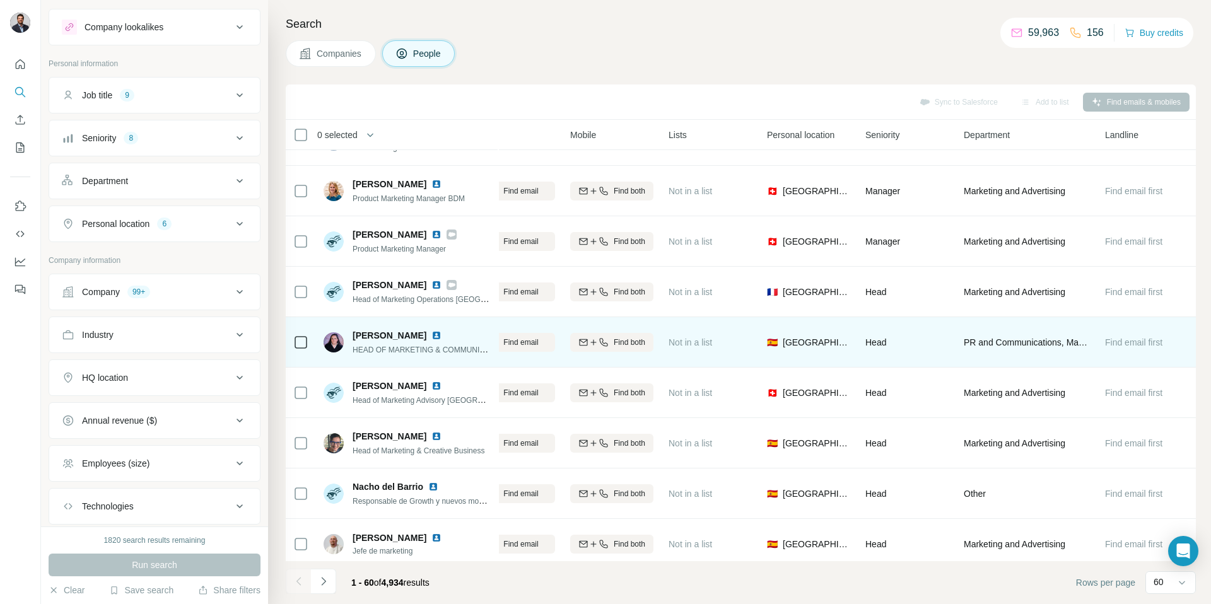
click at [1115, 341] on span "Find email first" at bounding box center [1133, 342] width 57 height 10
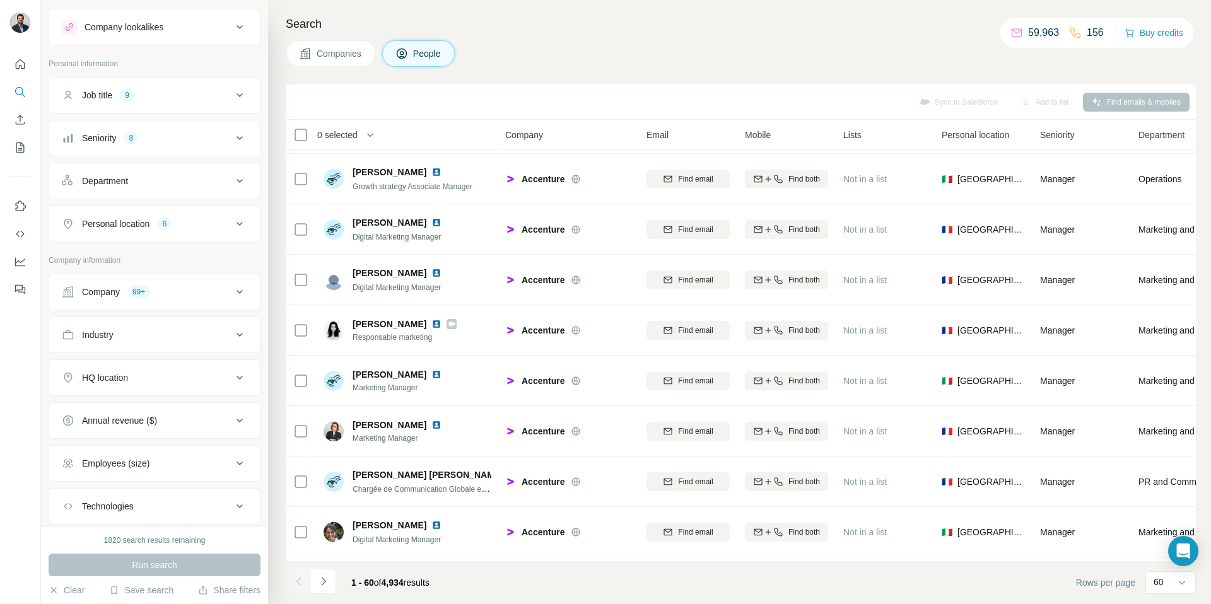
scroll to position [2615, 0]
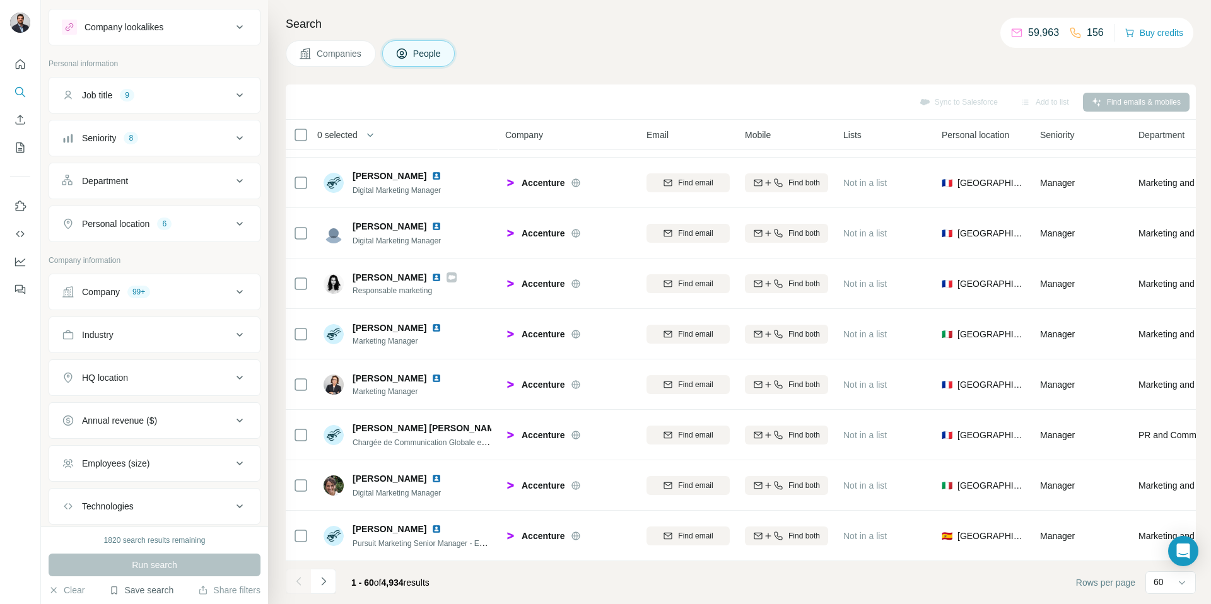
click at [141, 593] on button "Save search" at bounding box center [141, 590] width 64 height 13
click at [172, 542] on div "Save search" at bounding box center [176, 542] width 133 height 25
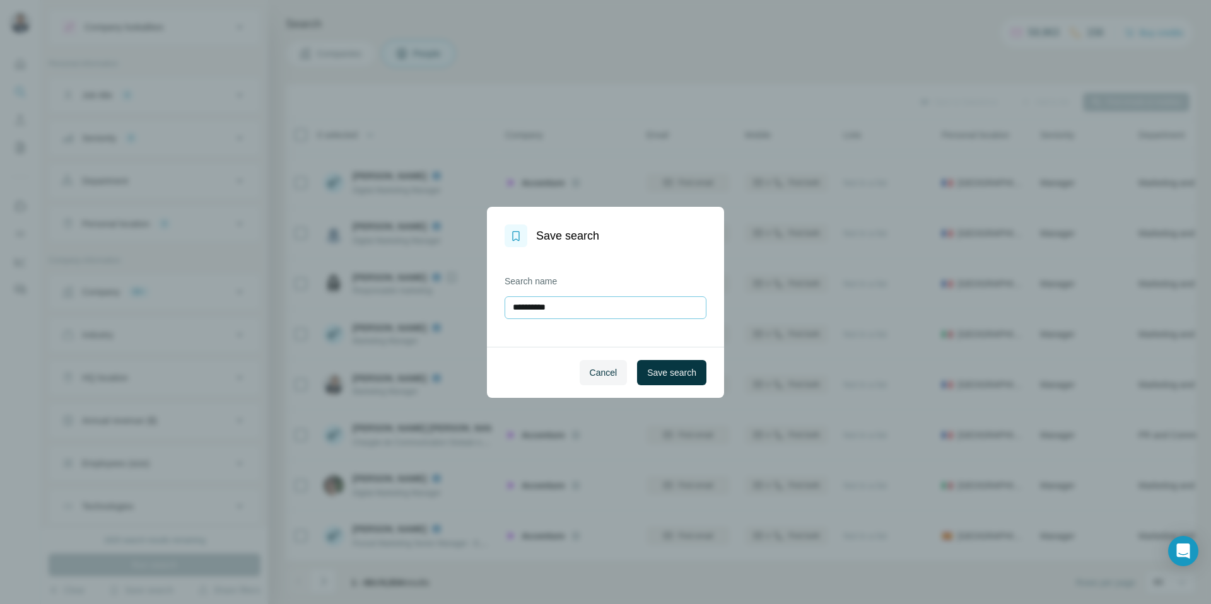
click at [598, 302] on input "**********" at bounding box center [605, 307] width 202 height 23
type input "*******"
click at [698, 369] on button "Save search" at bounding box center [671, 372] width 69 height 25
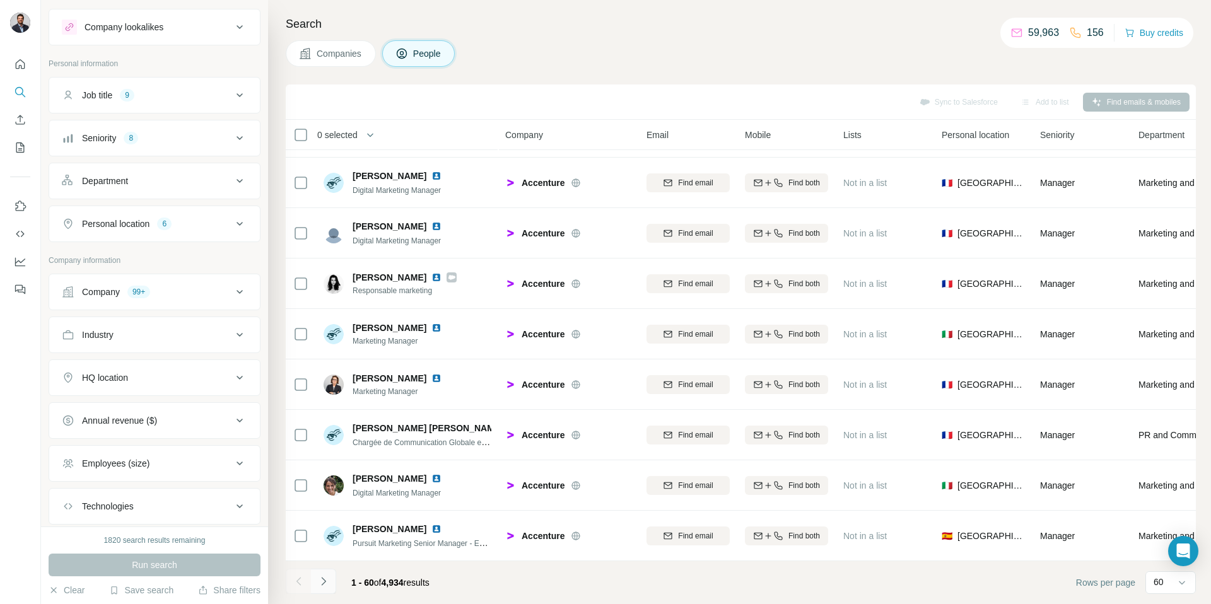
click at [320, 586] on icon "Navigate to next page" at bounding box center [323, 581] width 13 height 13
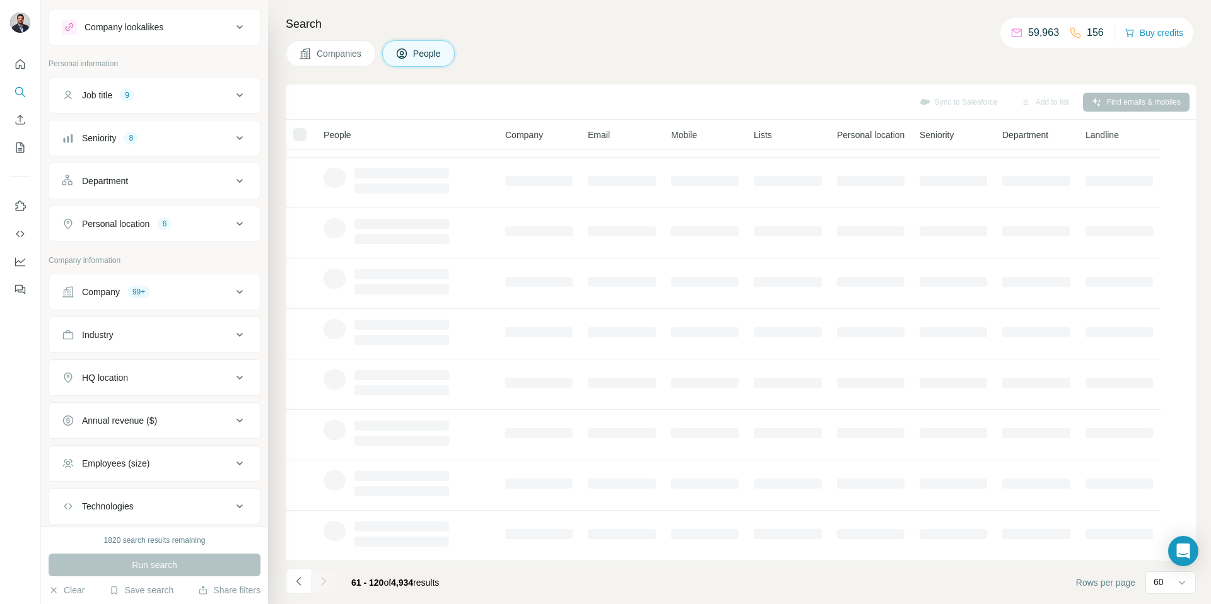
scroll to position [93, 0]
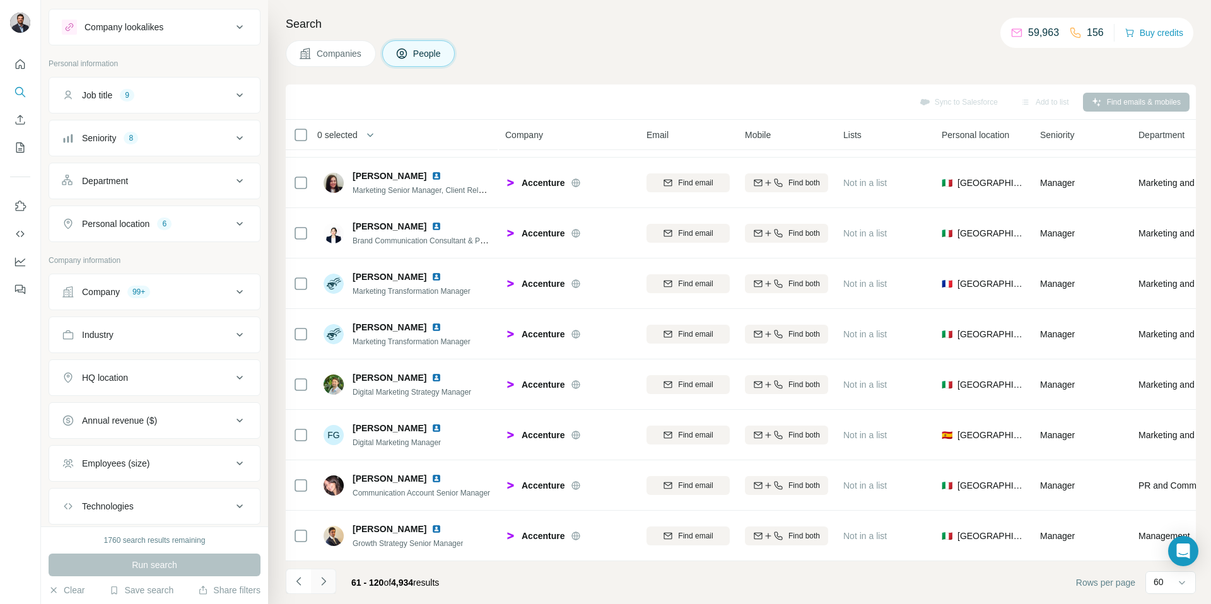
click at [320, 586] on icon "Navigate to next page" at bounding box center [323, 581] width 13 height 13
click at [323, 583] on icon "Navigate to next page" at bounding box center [323, 581] width 4 height 8
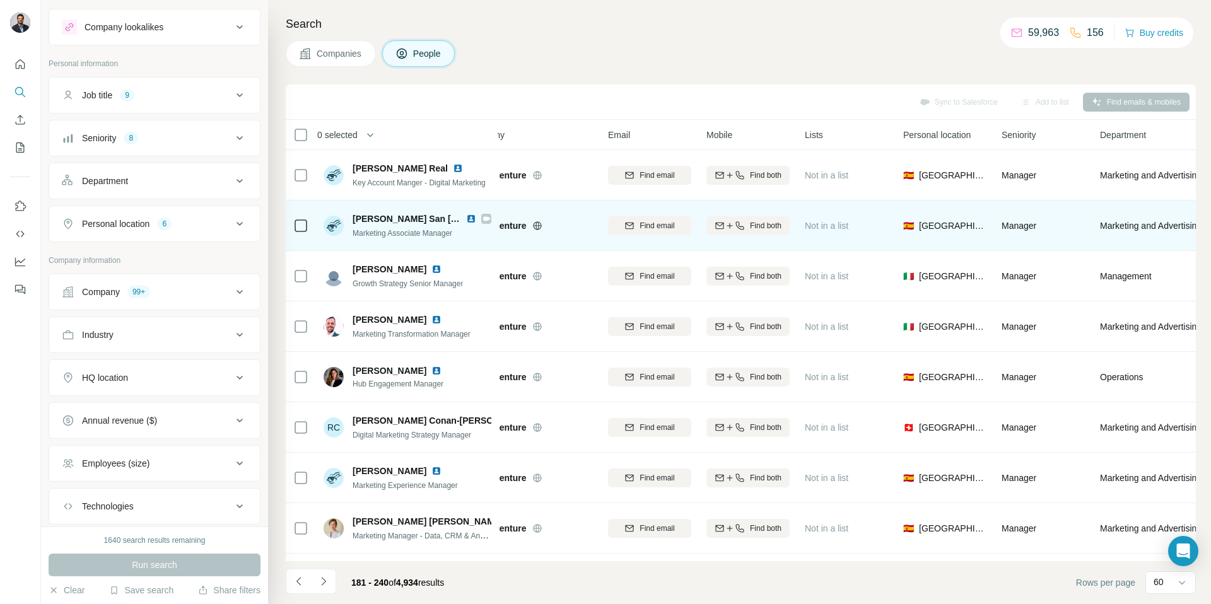
scroll to position [0, 175]
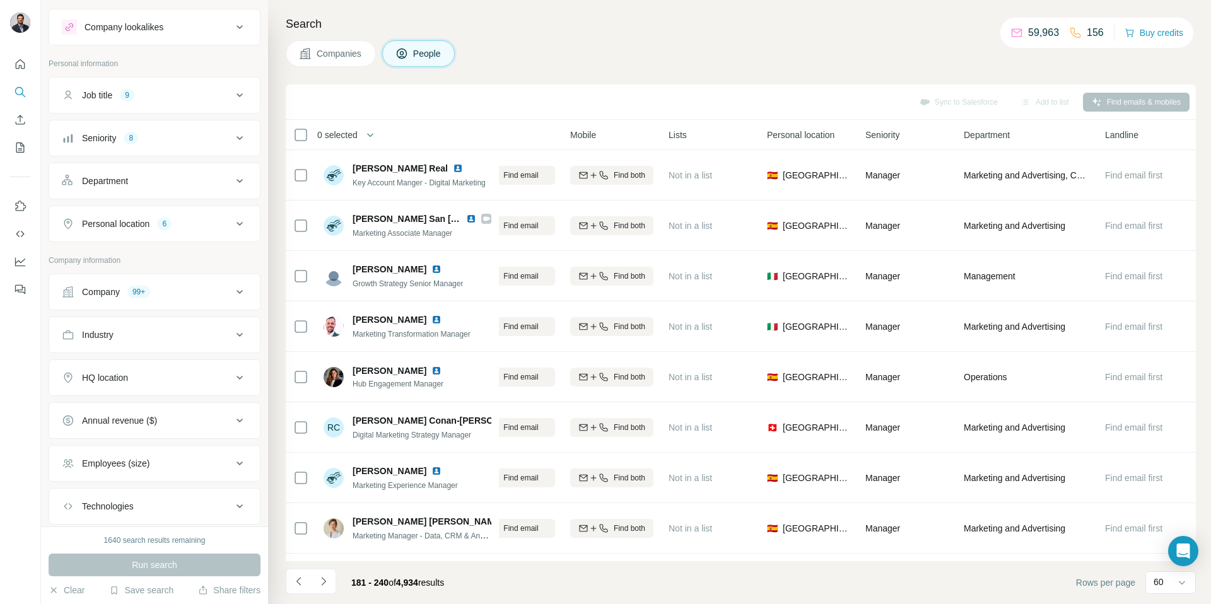
click at [188, 142] on div "Seniority 8" at bounding box center [147, 138] width 170 height 13
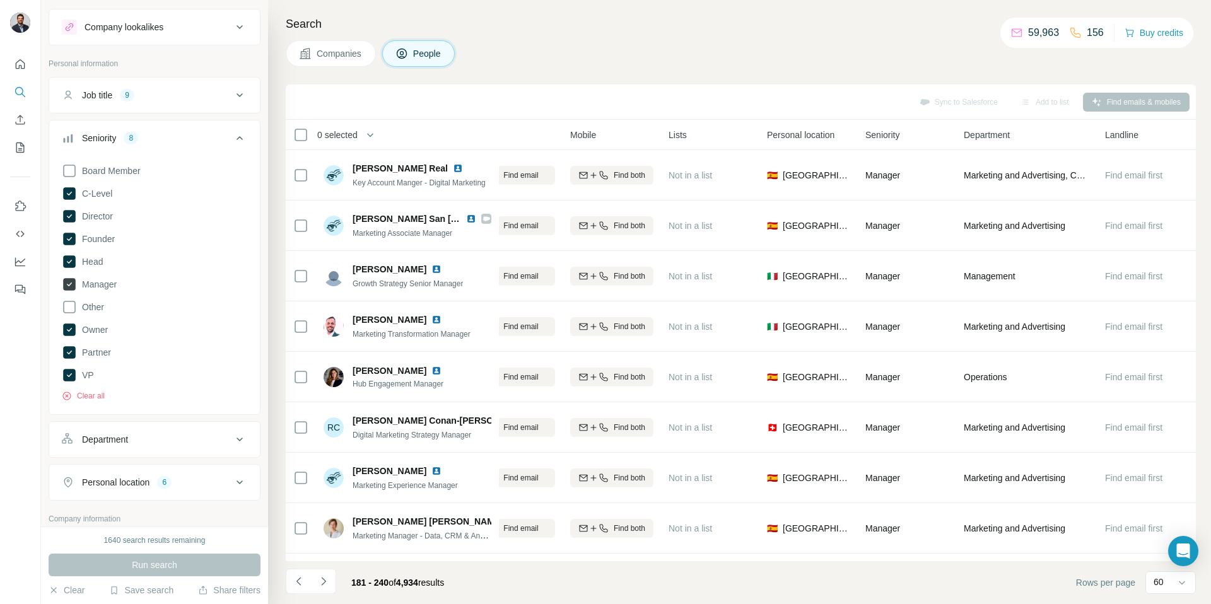
click at [106, 285] on span "Manager" at bounding box center [97, 284] width 40 height 13
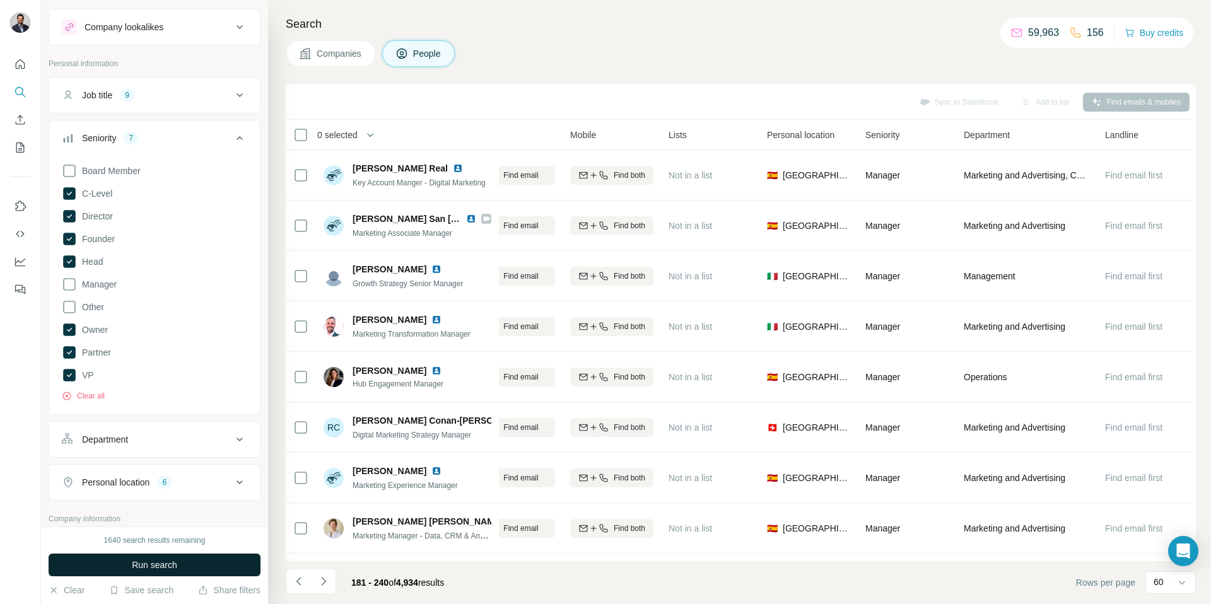
click at [151, 567] on span "Run search" at bounding box center [154, 565] width 45 height 13
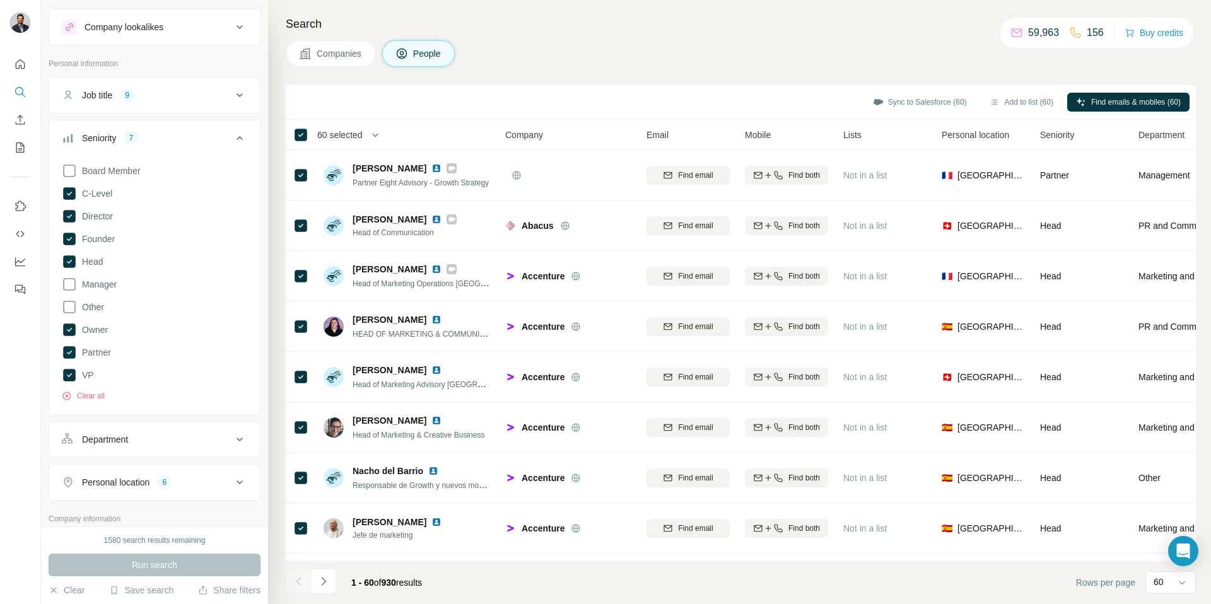
click at [740, 107] on div "Sync to Salesforce (60) Add to list (60) Find emails & mobiles (60)" at bounding box center [740, 102] width 897 height 22
click at [992, 102] on button "Add to list (60)" at bounding box center [1020, 102] width 81 height 19
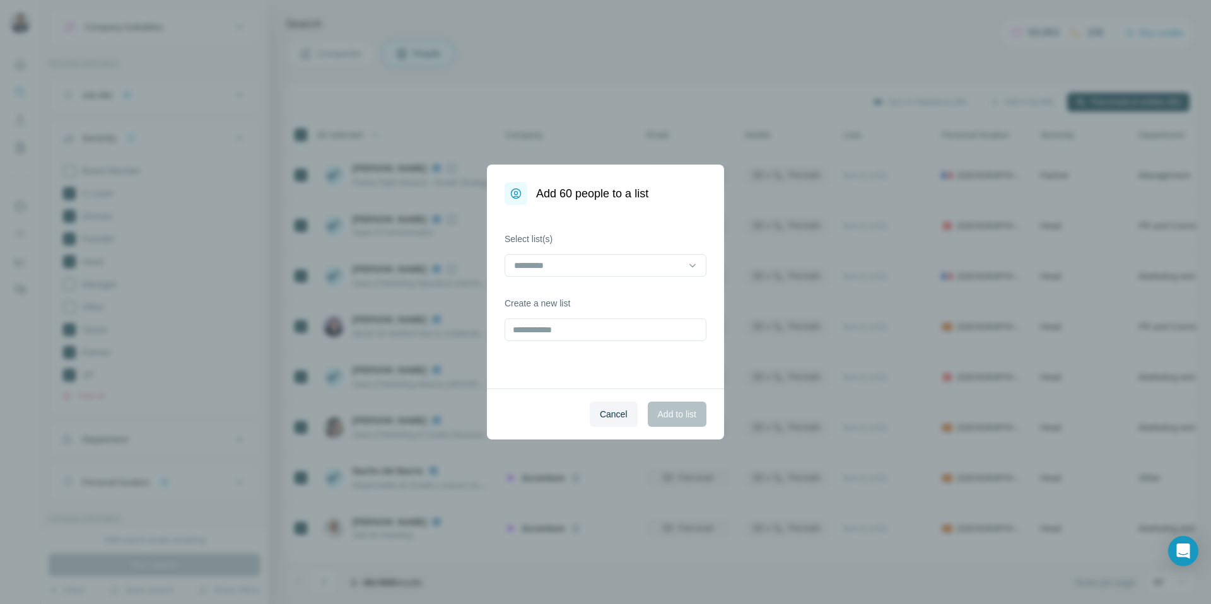
click at [591, 245] on div "Select list(s)" at bounding box center [605, 255] width 202 height 44
click at [585, 261] on input at bounding box center [598, 266] width 170 height 14
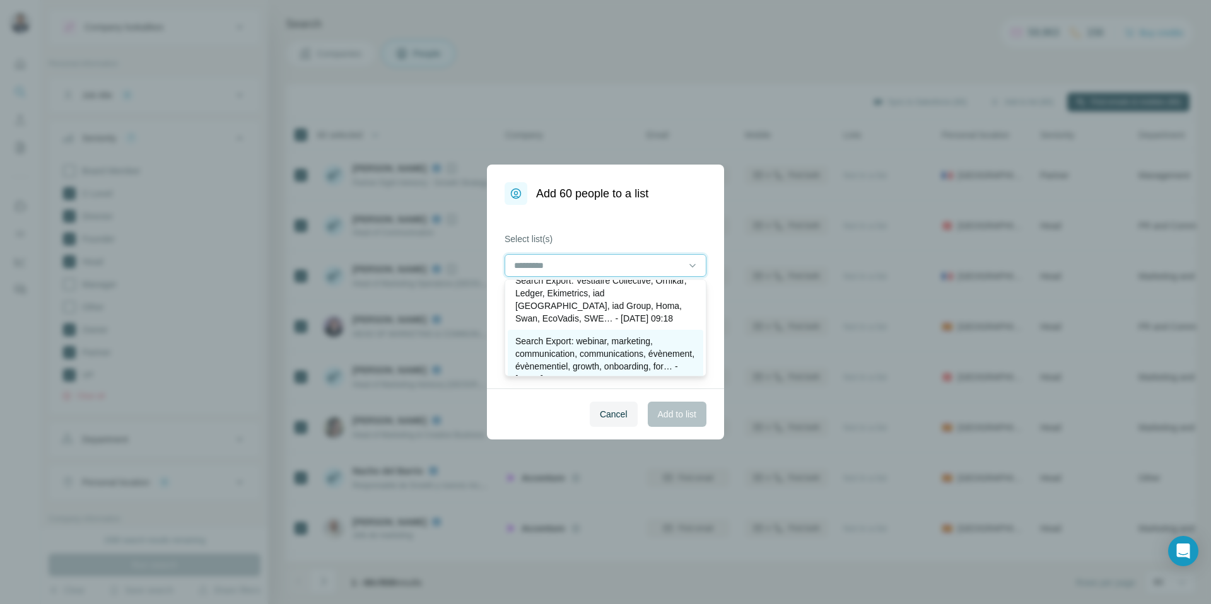
scroll to position [811, 0]
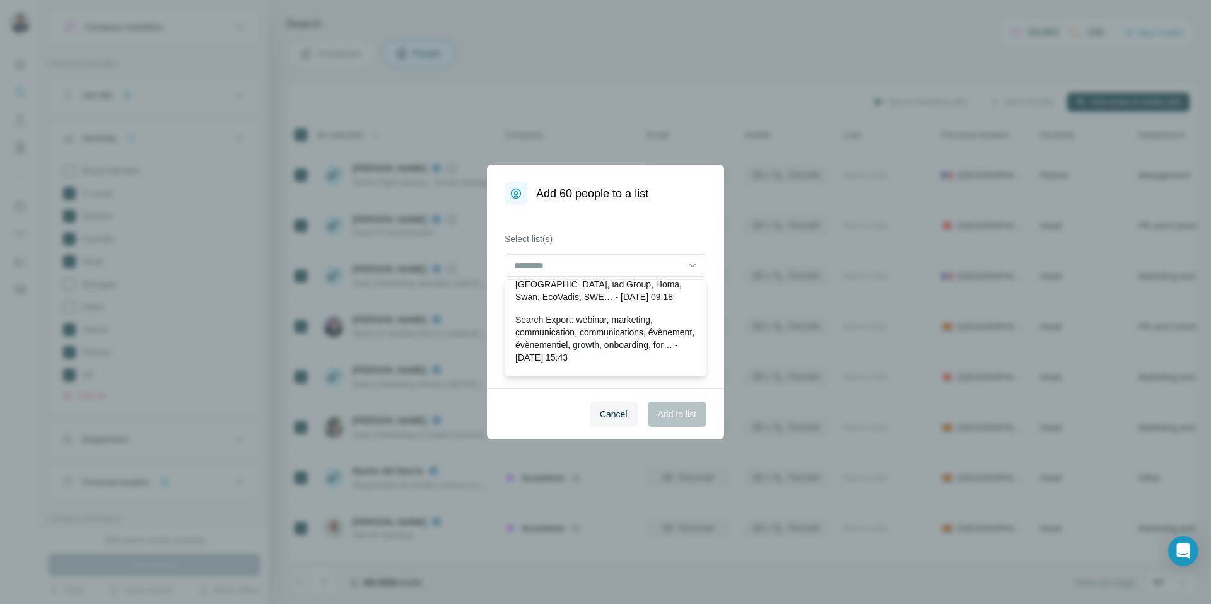
click at [613, 237] on label "Select list(s)" at bounding box center [605, 239] width 202 height 13
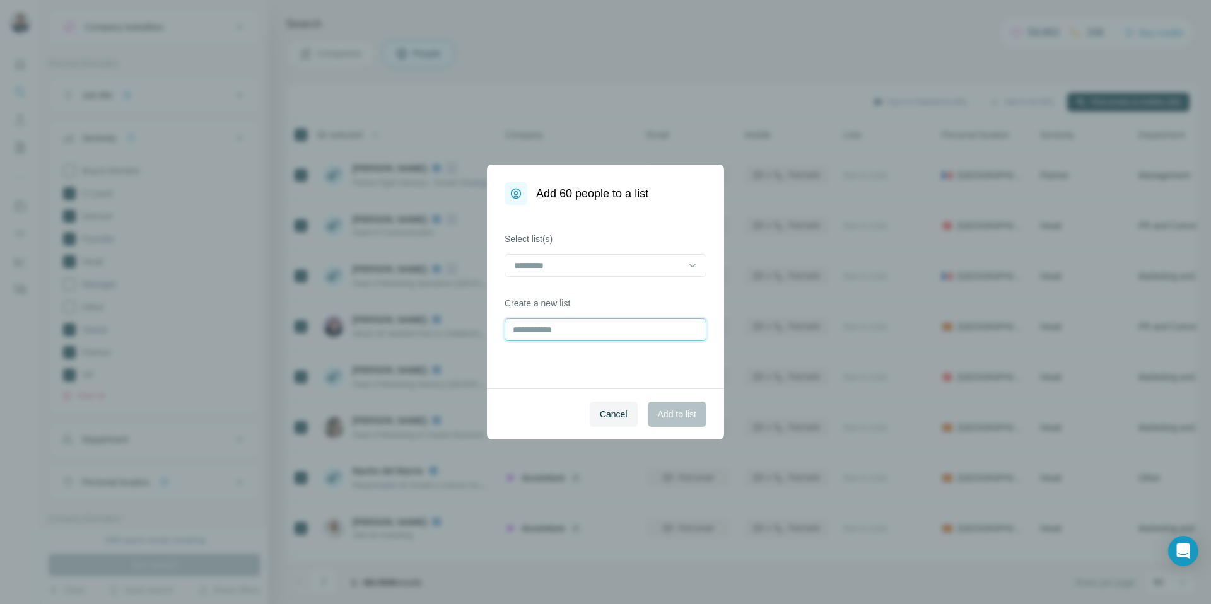
click at [570, 329] on input "text" at bounding box center [605, 329] width 202 height 23
click at [620, 333] on input "**********" at bounding box center [605, 329] width 202 height 23
drag, startPoint x: 569, startPoint y: 332, endPoint x: 666, endPoint y: 332, distance: 97.1
click at [666, 332] on input "**********" at bounding box center [605, 329] width 202 height 23
type input "**********"
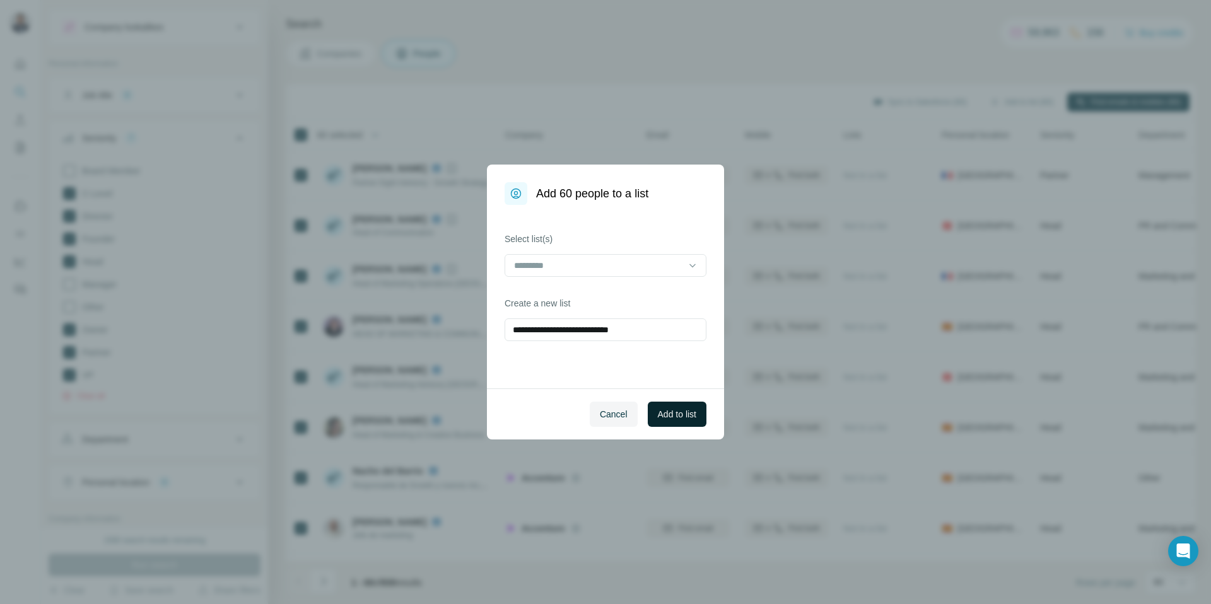
click at [677, 419] on span "Add to list" at bounding box center [677, 414] width 38 height 13
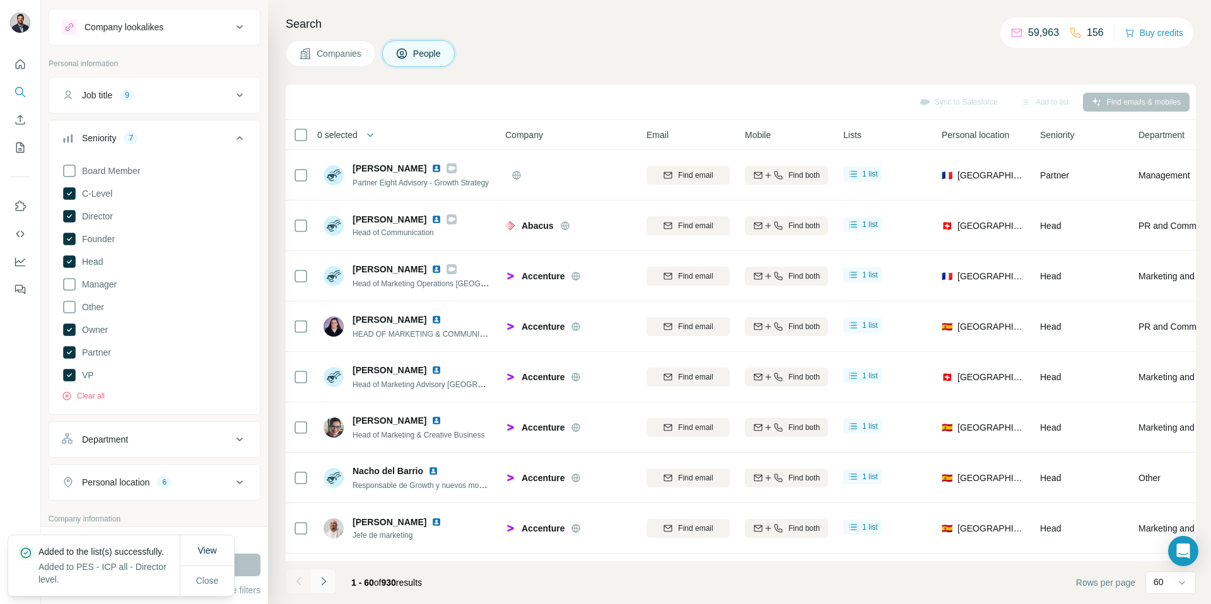
click at [324, 578] on icon "Navigate to next page" at bounding box center [323, 581] width 13 height 13
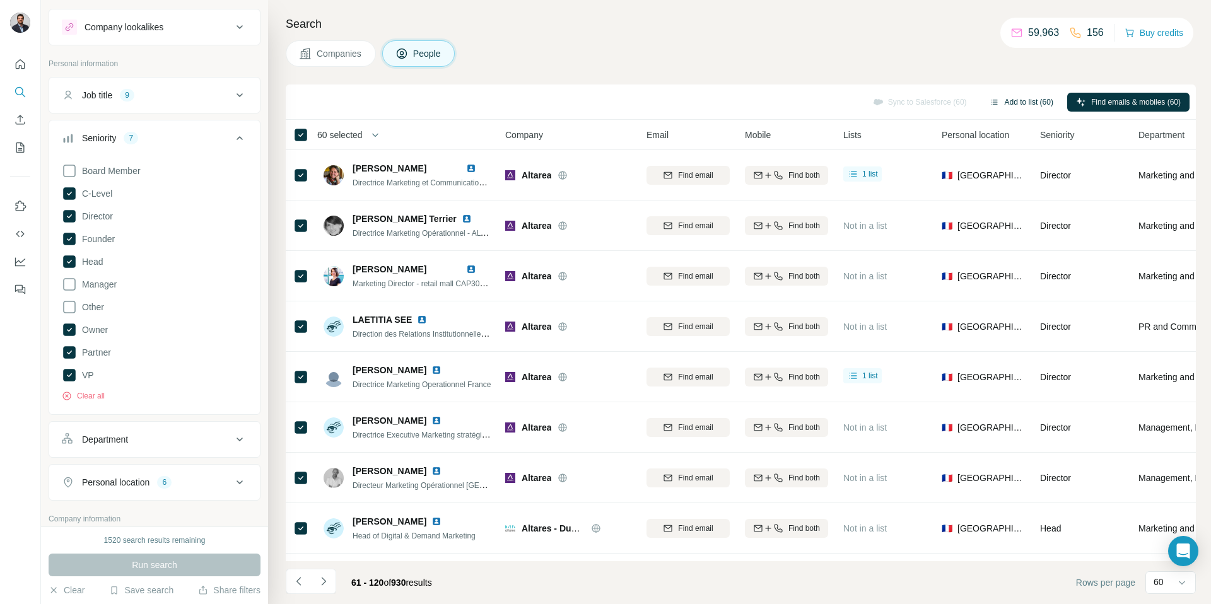
click at [1020, 100] on button "Add to list (60)" at bounding box center [1020, 102] width 81 height 19
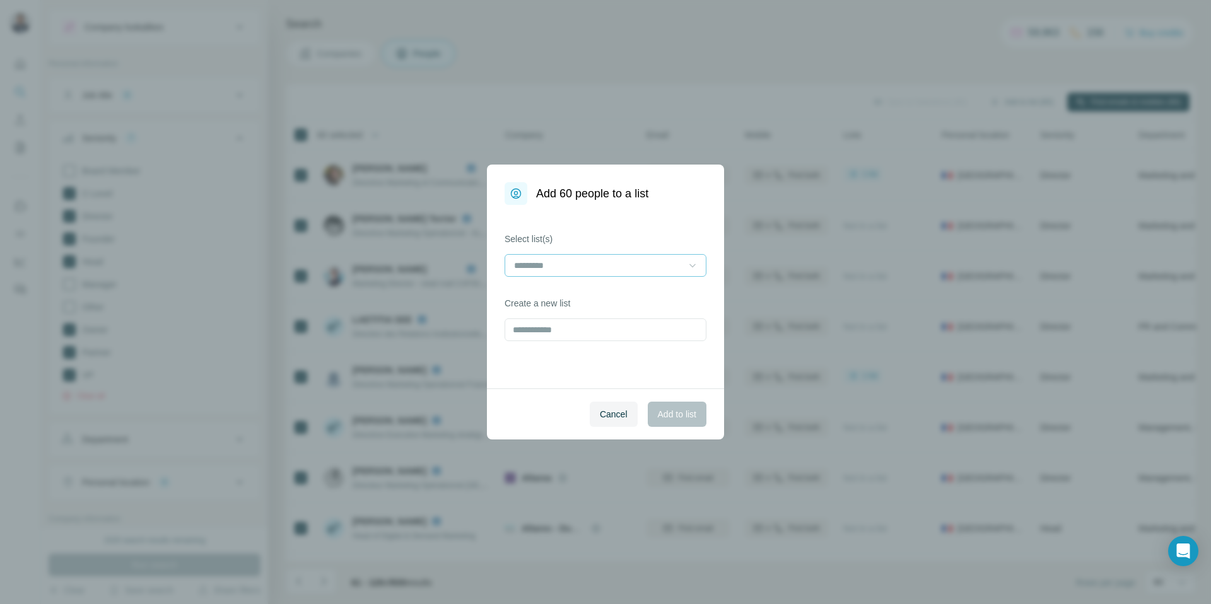
click at [686, 260] on icon at bounding box center [692, 265] width 13 height 13
type input "***"
click at [622, 303] on div "PES - ICP all - Director level" at bounding box center [605, 293] width 195 height 23
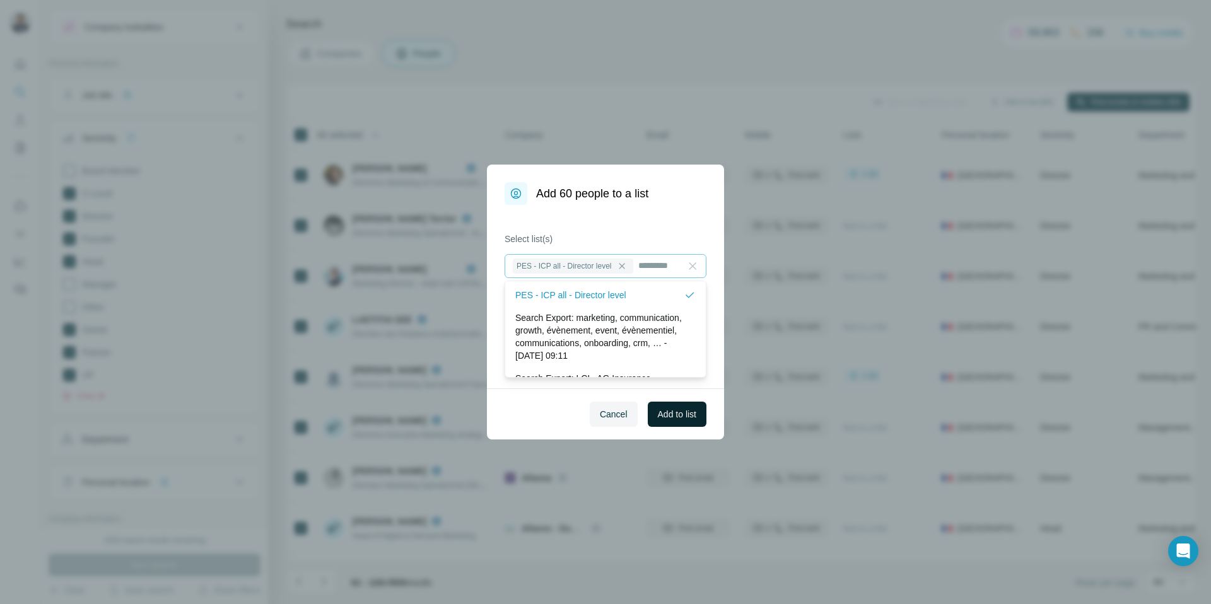
click at [675, 414] on span "Add to list" at bounding box center [677, 414] width 38 height 13
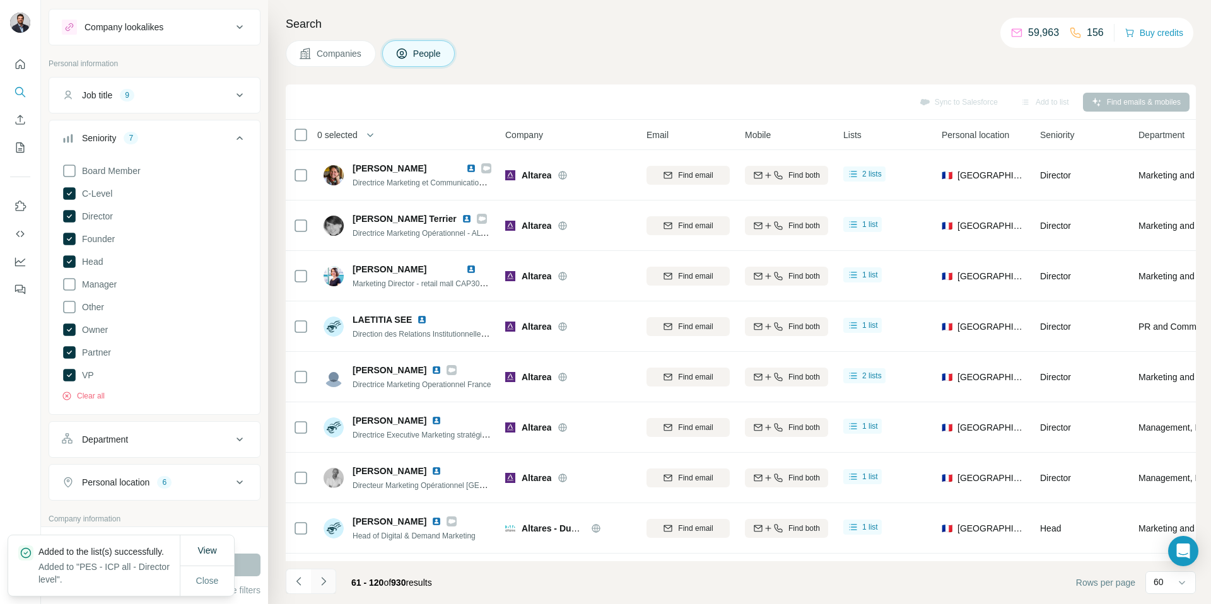
click at [322, 587] on icon "Navigate to next page" at bounding box center [323, 581] width 13 height 13
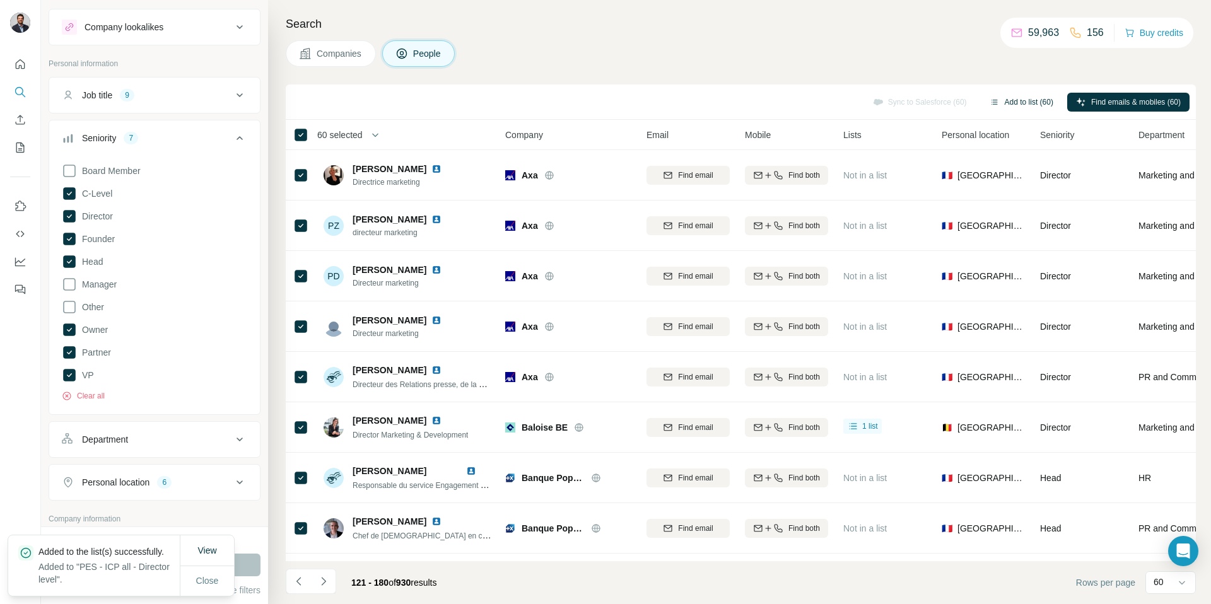
click at [1020, 97] on button "Add to list (60)" at bounding box center [1020, 102] width 81 height 19
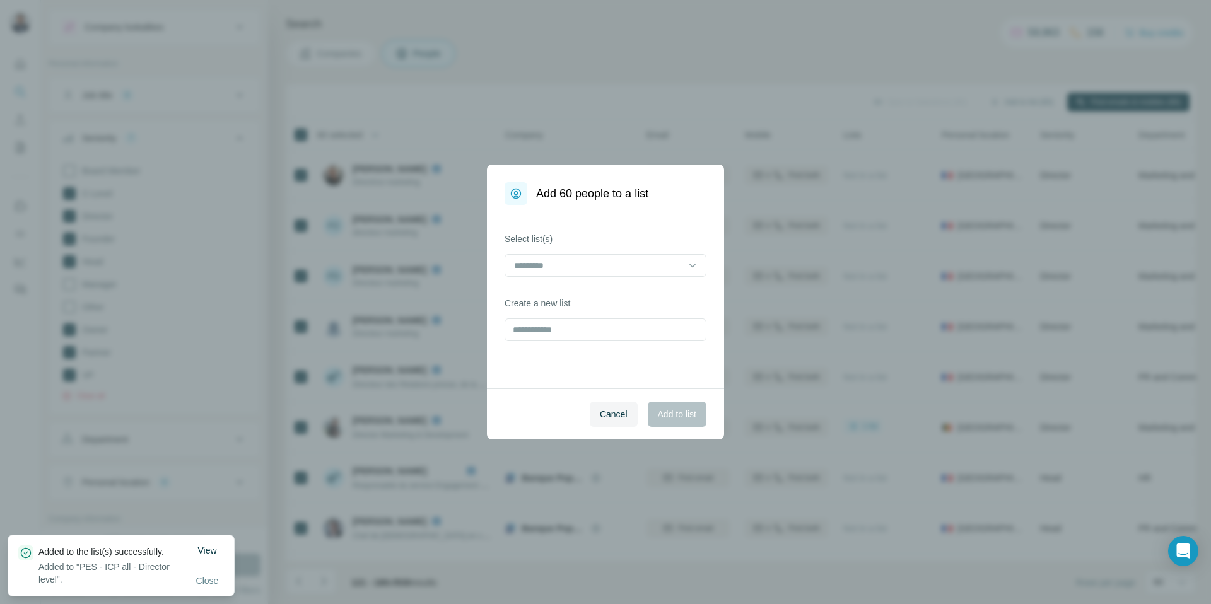
click at [620, 269] on input at bounding box center [598, 266] width 170 height 14
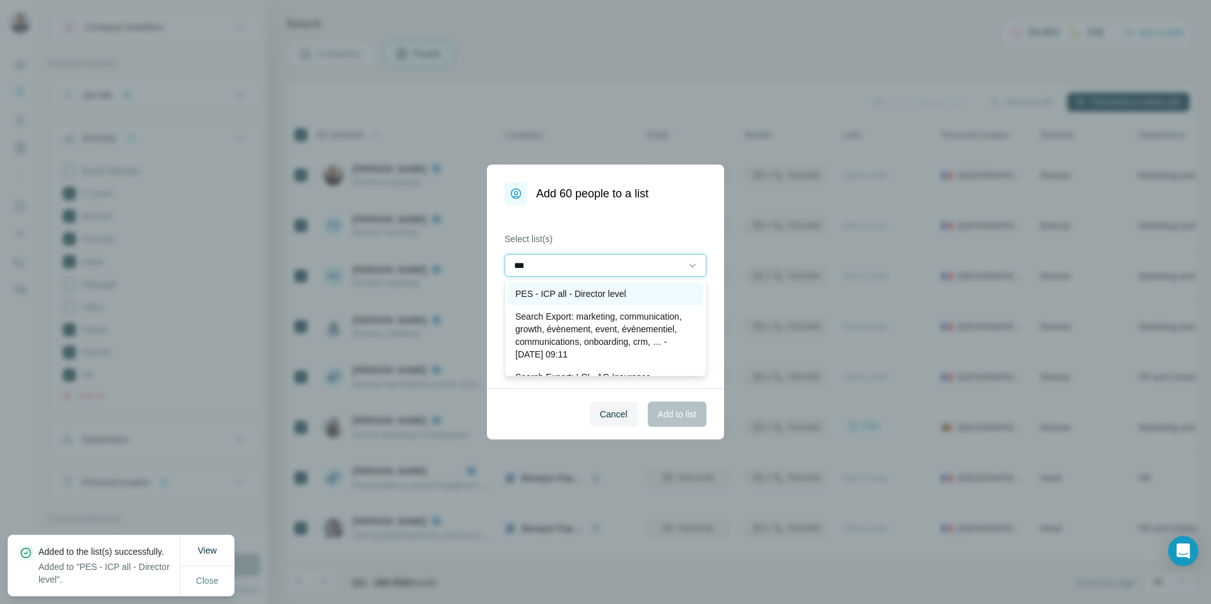
type input "***"
click at [591, 289] on p "PES - ICP all - Director level" at bounding box center [570, 294] width 111 height 13
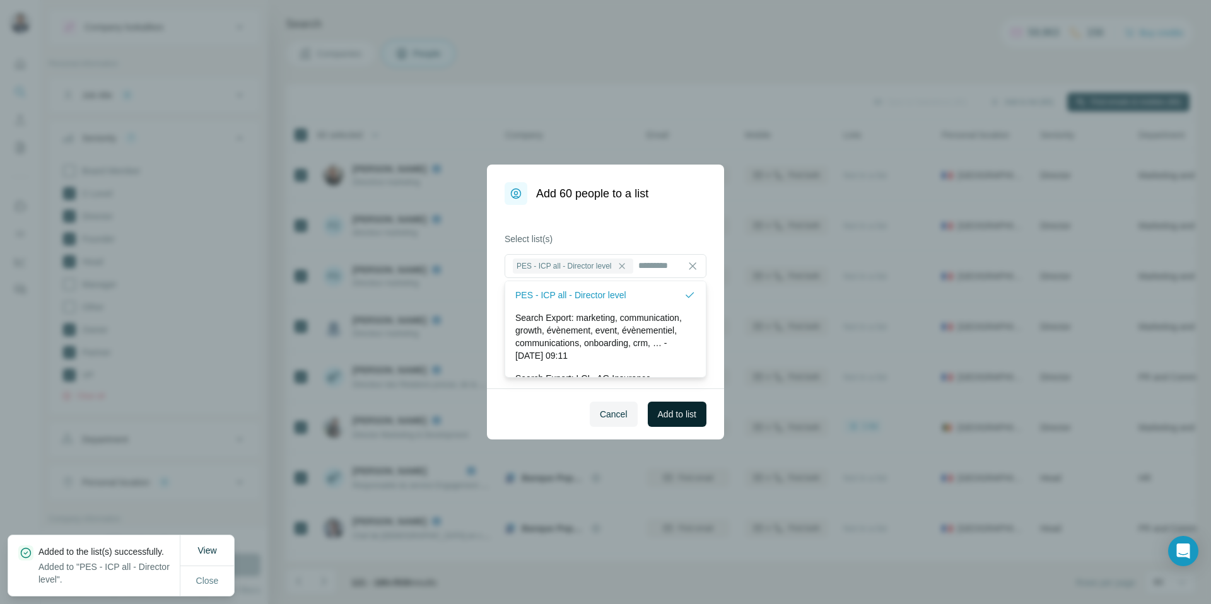
click at [667, 414] on span "Add to list" at bounding box center [677, 414] width 38 height 13
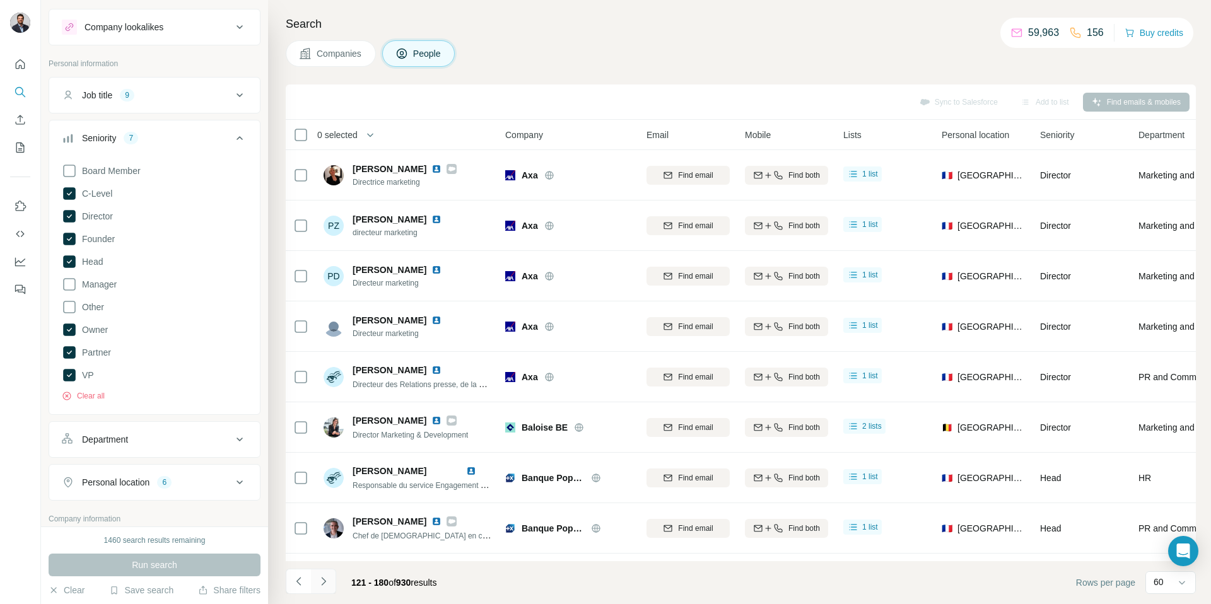
click at [325, 583] on icon "Navigate to next page" at bounding box center [323, 581] width 13 height 13
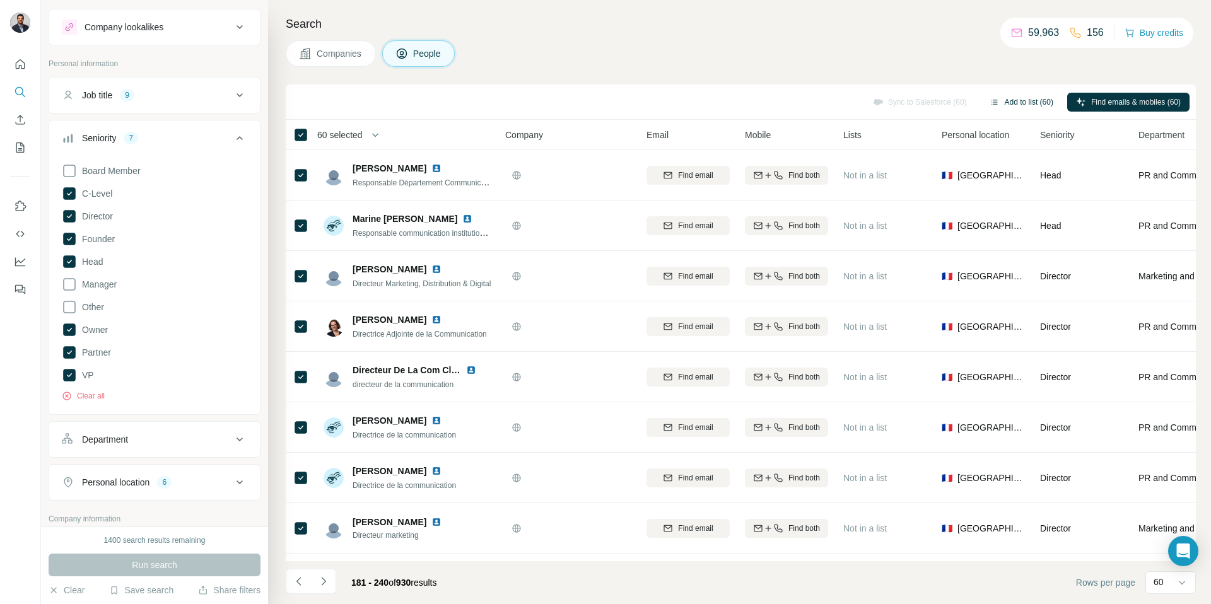
click at [1019, 102] on button "Add to list (60)" at bounding box center [1020, 102] width 81 height 19
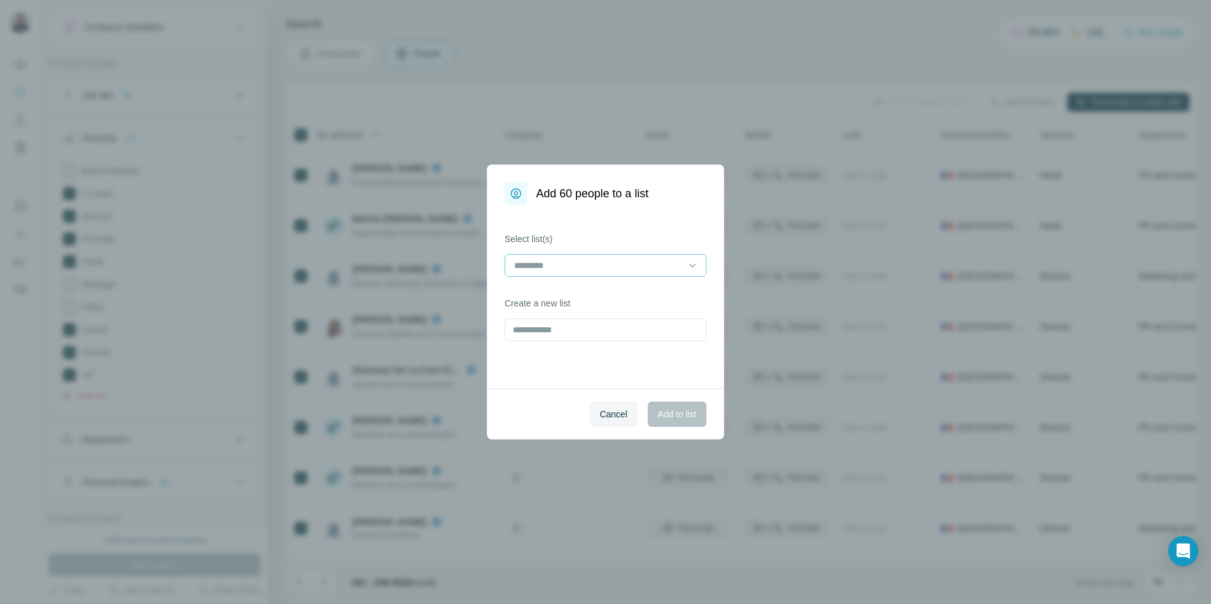
click at [554, 267] on input at bounding box center [598, 266] width 170 height 14
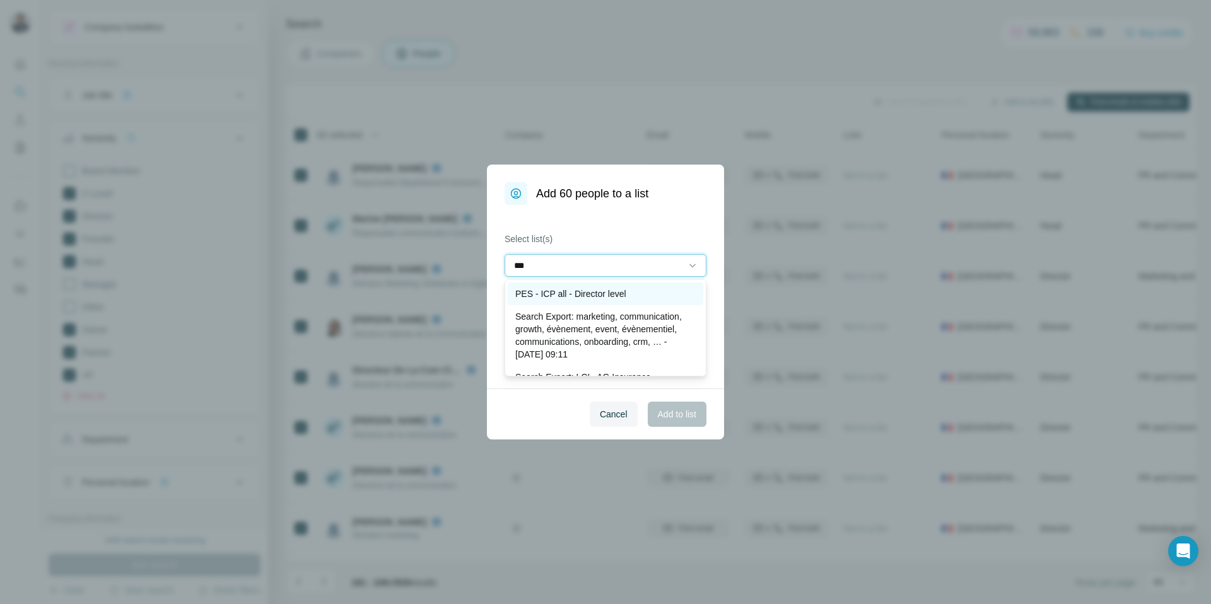
type input "***"
click at [576, 302] on div "PES - ICP all - Director level" at bounding box center [605, 293] width 195 height 23
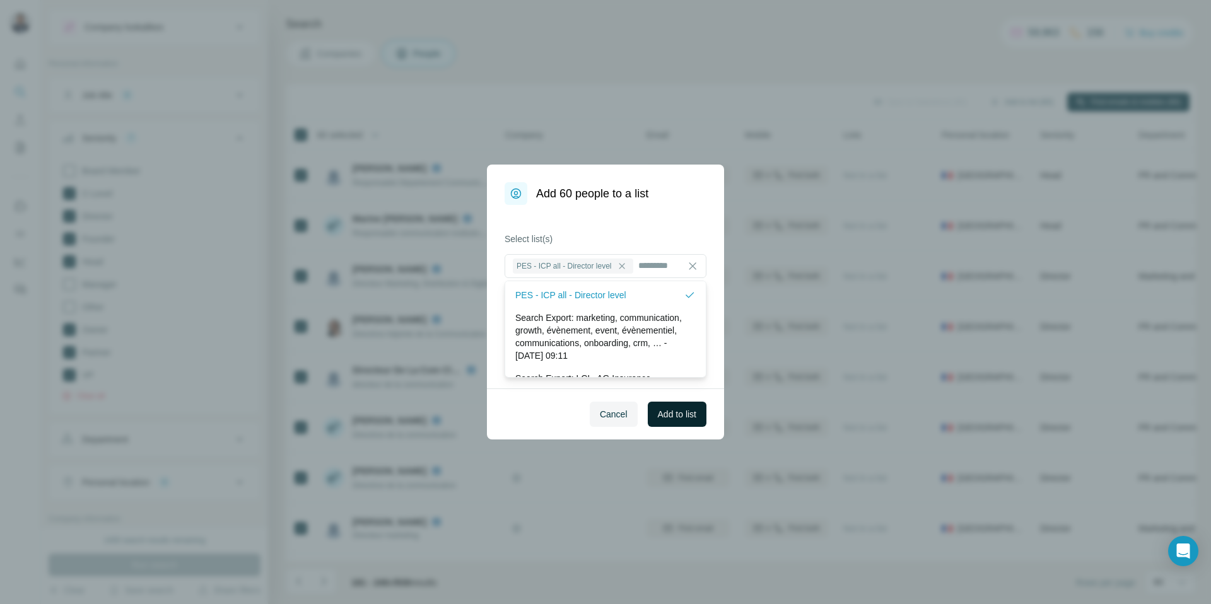
click at [671, 411] on span "Add to list" at bounding box center [677, 414] width 38 height 13
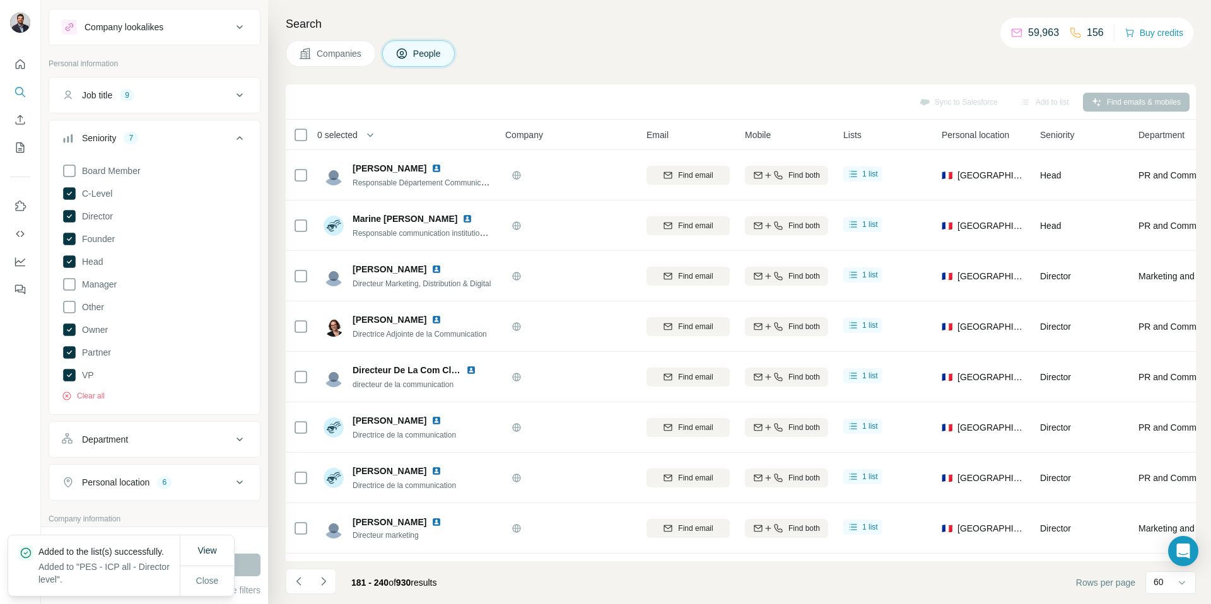
click at [366, 95] on div "Sync to Salesforce Add to list Find emails & mobiles" at bounding box center [740, 102] width 897 height 22
click at [275, 486] on div "Search Companies People Sync to Salesforce Add to list Find emails & mobiles 0 …" at bounding box center [739, 302] width 943 height 604
click at [214, 545] on span "View" at bounding box center [206, 550] width 19 height 10
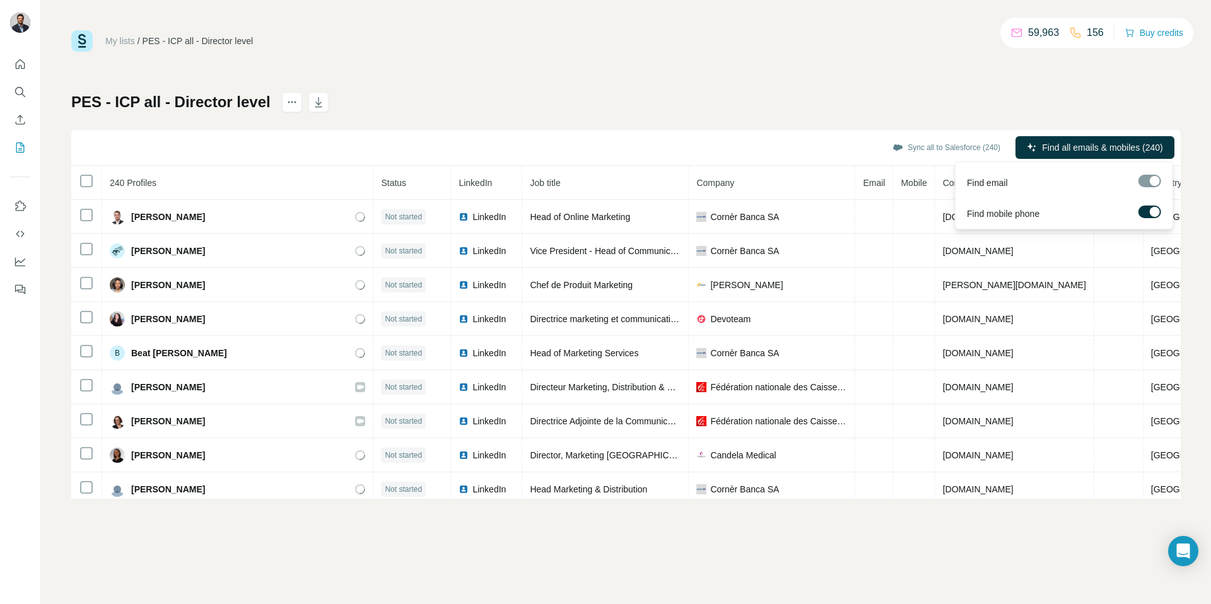
click at [1073, 146] on span "Find all emails & mobiles (240)" at bounding box center [1102, 147] width 120 height 13
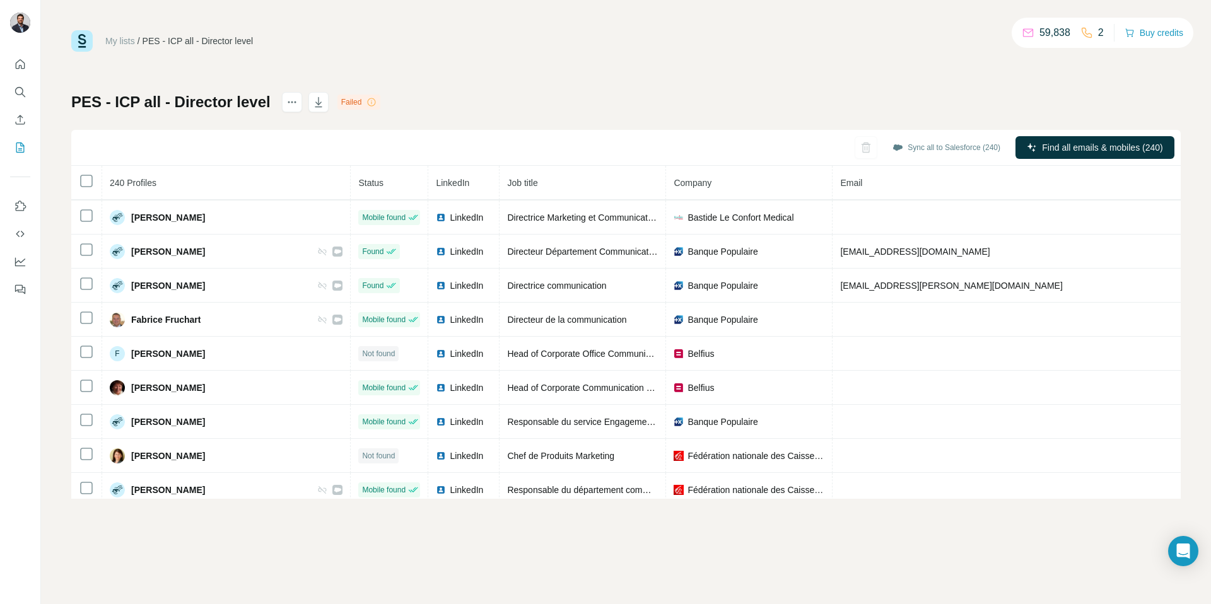
scroll to position [2215, 0]
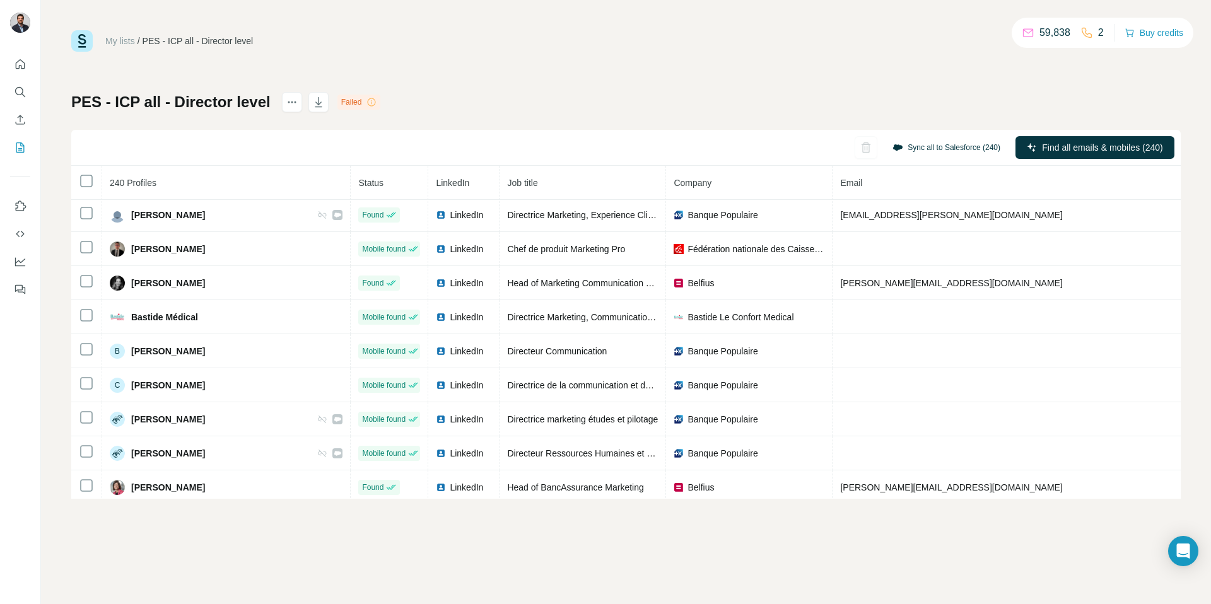
click at [923, 147] on button "Sync all to Salesforce (240)" at bounding box center [945, 147] width 125 height 19
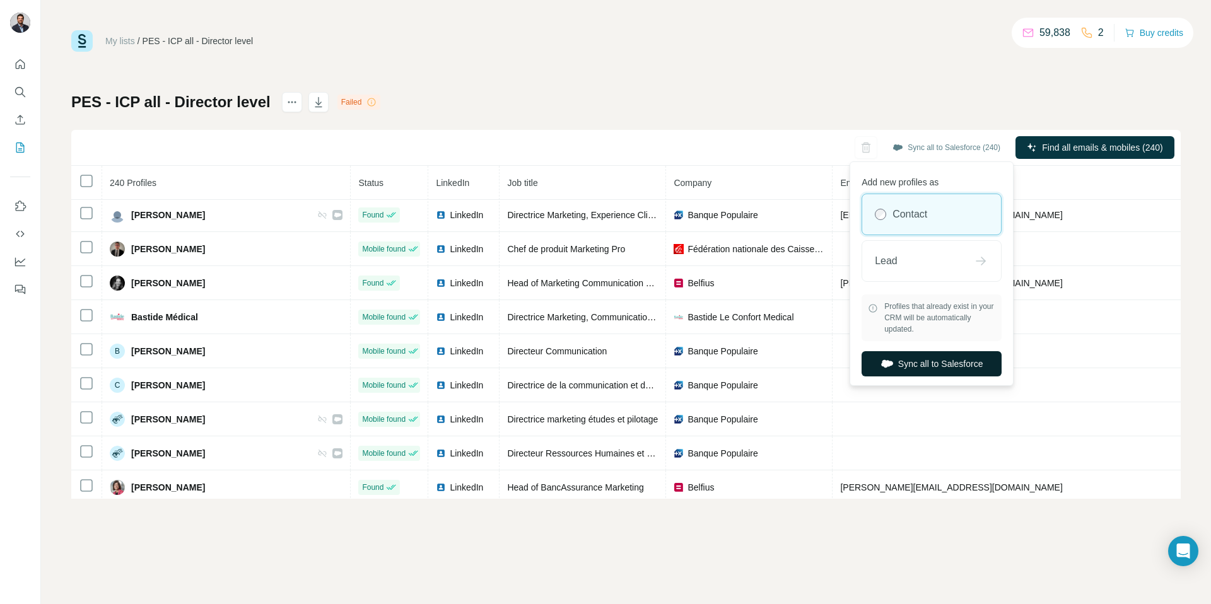
click at [934, 369] on button "Sync all to Salesforce" at bounding box center [931, 363] width 140 height 25
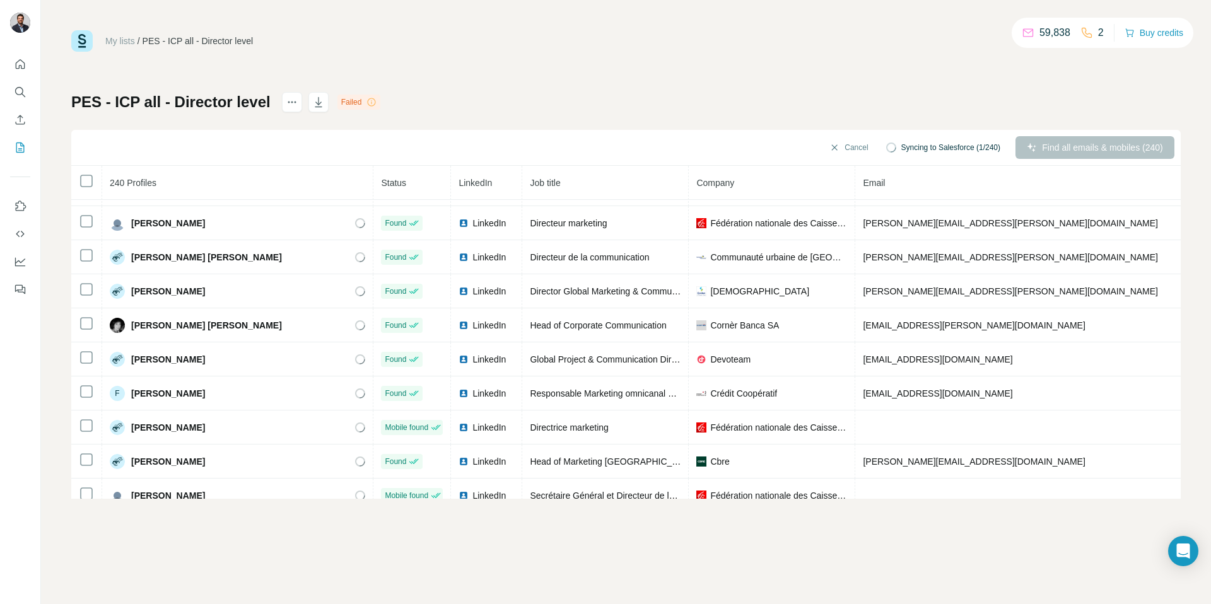
scroll to position [0, 0]
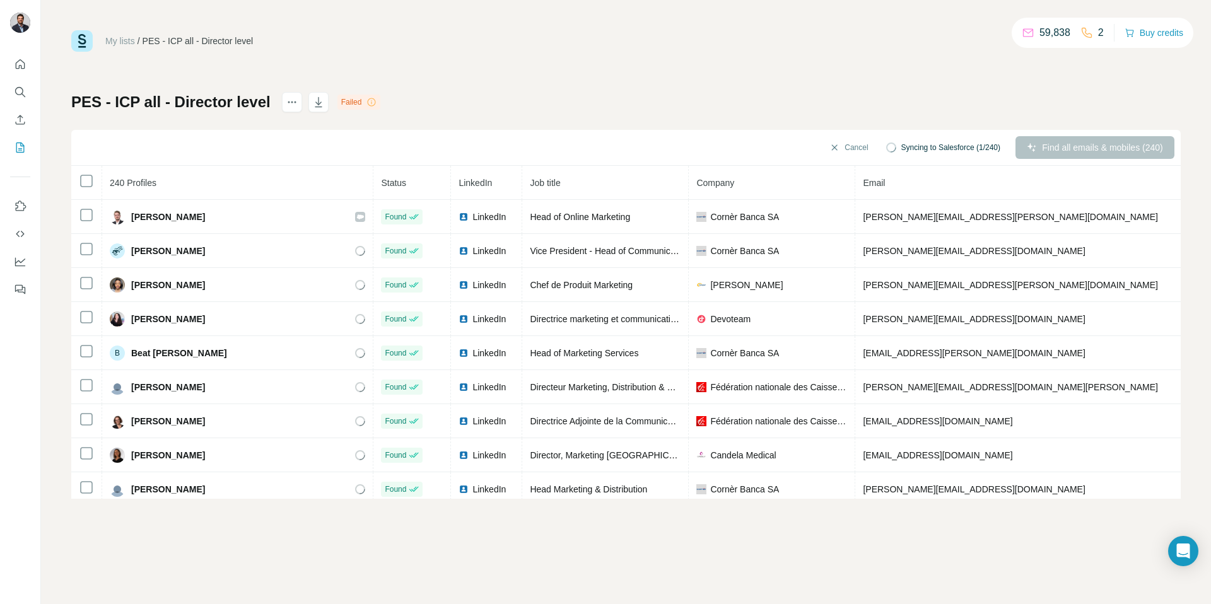
click at [363, 104] on div "Failed" at bounding box center [359, 102] width 44 height 15
click at [293, 105] on icon "actions" at bounding box center [292, 102] width 13 height 13
click at [312, 102] on icon "button" at bounding box center [318, 102] width 13 height 13
click at [479, 70] on div "My lists / PES - ICP all - Director level 59,838 2 Buy credits PES - ICP all - …" at bounding box center [625, 264] width 1109 height 468
click at [370, 102] on icon at bounding box center [371, 102] width 10 height 10
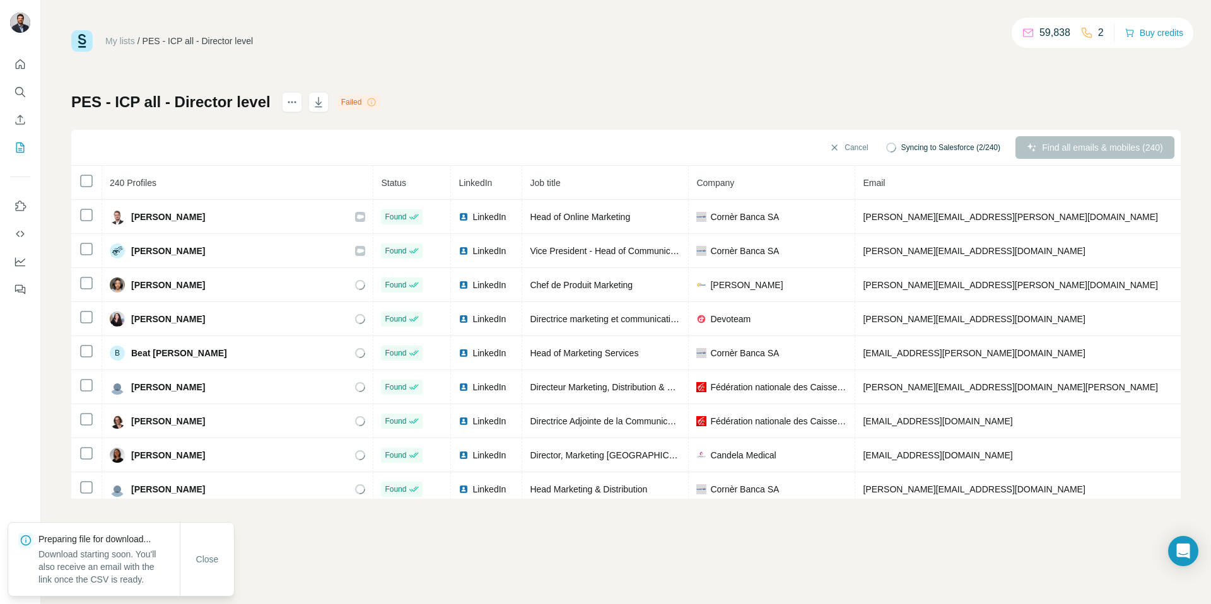
click at [363, 103] on div "Failed" at bounding box center [359, 102] width 44 height 15
click at [648, 43] on div "My lists / PES - ICP all - Director level 59,838 2 Buy credits" at bounding box center [625, 40] width 1109 height 21
click at [696, 103] on div "PES - ICP all - Director level Failed Cancel Syncing to Salesforce (3/240) Find…" at bounding box center [625, 295] width 1109 height 407
